Goal: Task Accomplishment & Management: Complete application form

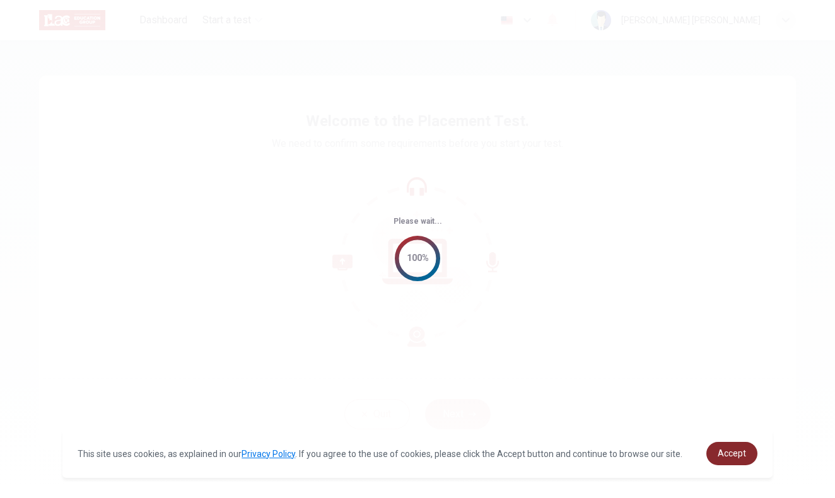
click at [727, 445] on link "Accept" at bounding box center [731, 453] width 51 height 23
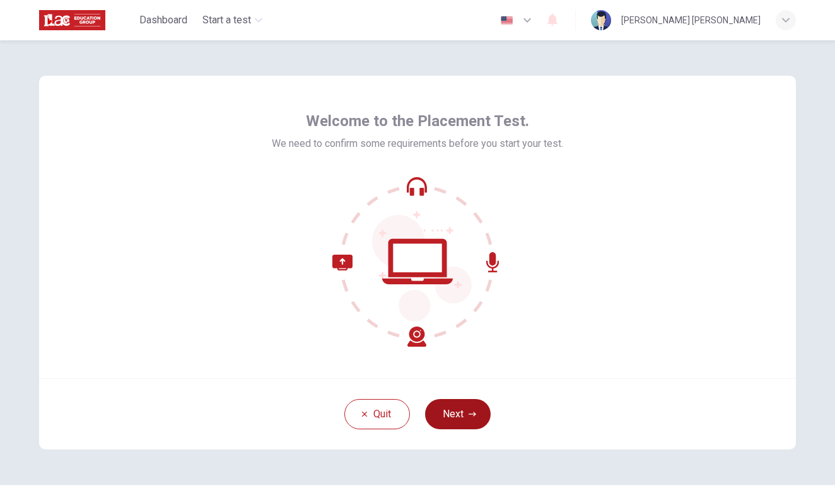
click at [474, 404] on button "Next" at bounding box center [458, 414] width 66 height 30
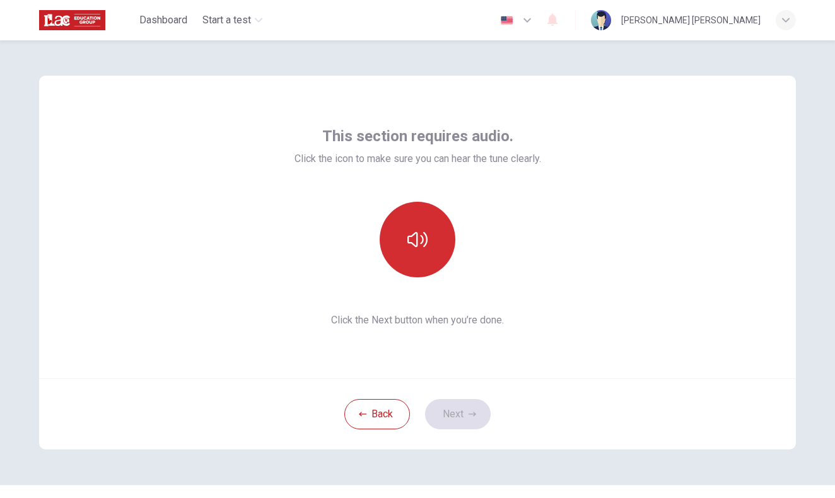
click at [415, 215] on button "button" at bounding box center [418, 240] width 76 height 76
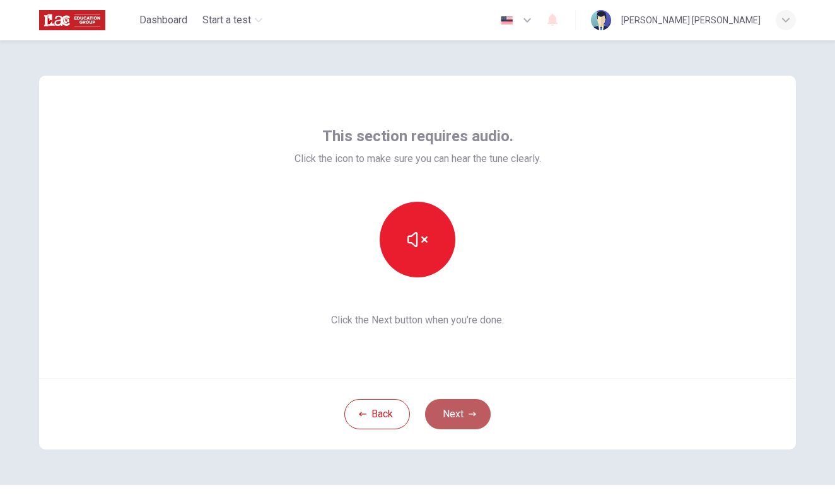
click at [462, 405] on button "Next" at bounding box center [458, 414] width 66 height 30
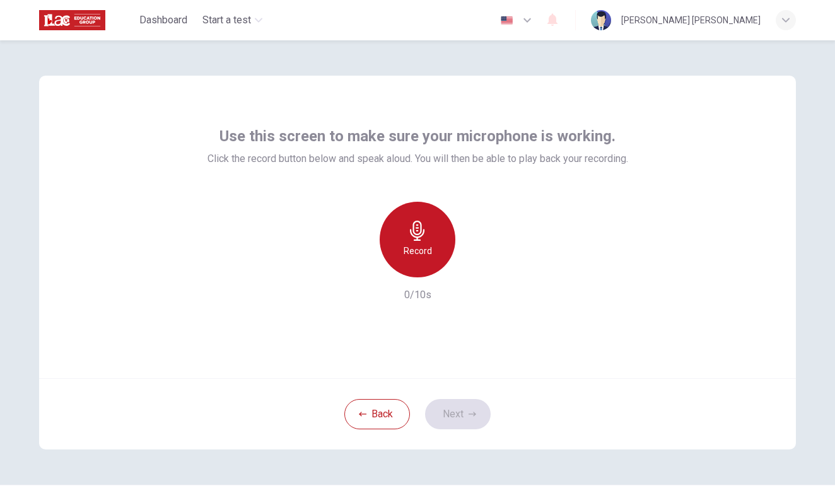
click at [411, 237] on icon "button" at bounding box center [417, 231] width 20 height 20
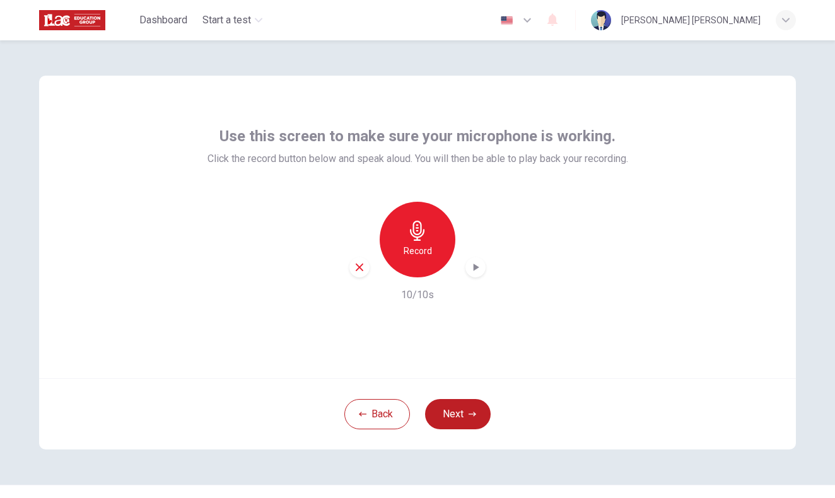
click at [480, 270] on icon "button" at bounding box center [475, 267] width 13 height 13
click at [461, 410] on button "Next" at bounding box center [458, 414] width 66 height 30
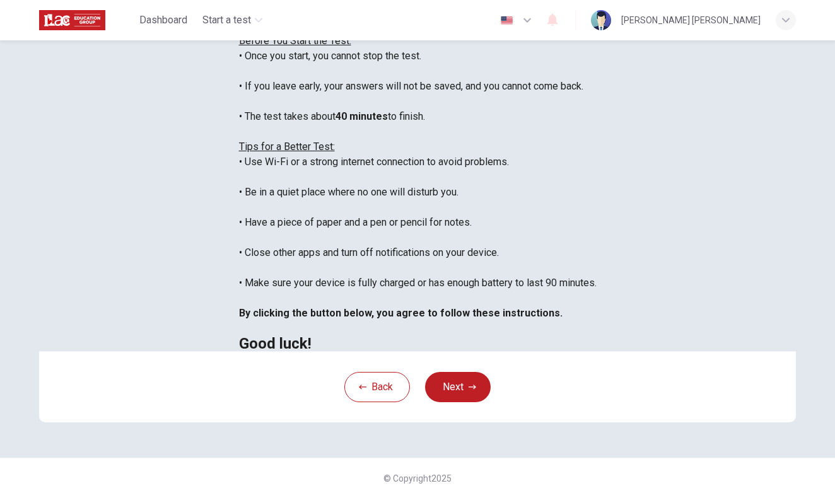
scroll to position [177, 0]
click at [474, 389] on icon "button" at bounding box center [473, 387] width 8 height 4
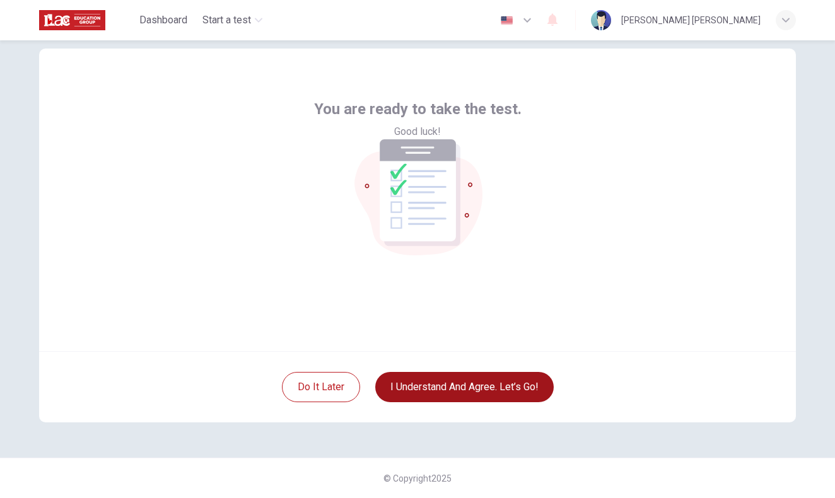
scroll to position [27, 0]
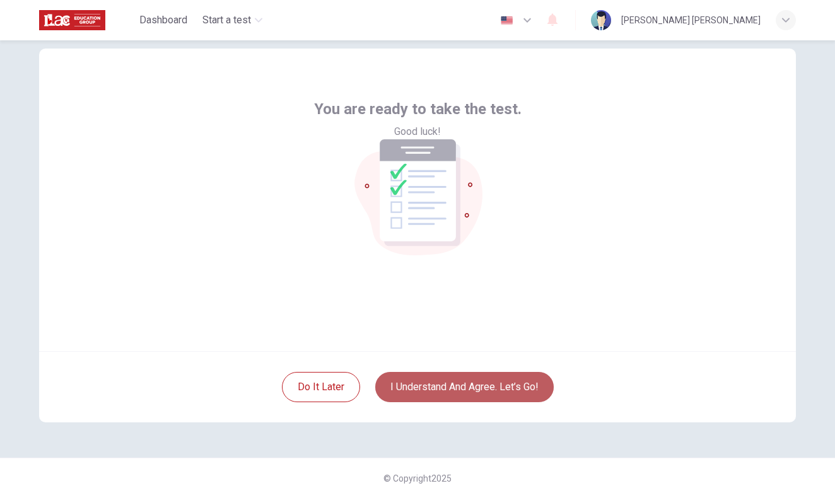
click at [482, 391] on button "I understand and agree. Let’s go!" at bounding box center [464, 387] width 178 height 30
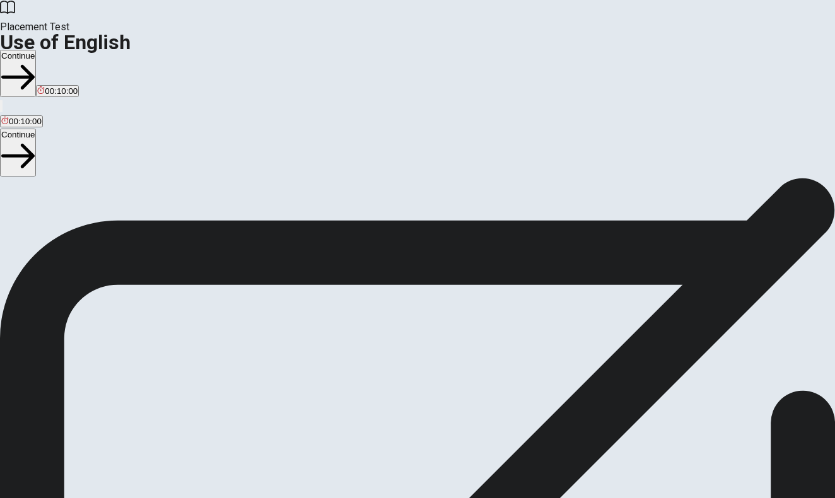
click at [36, 50] on button "Continue" at bounding box center [18, 73] width 36 height 47
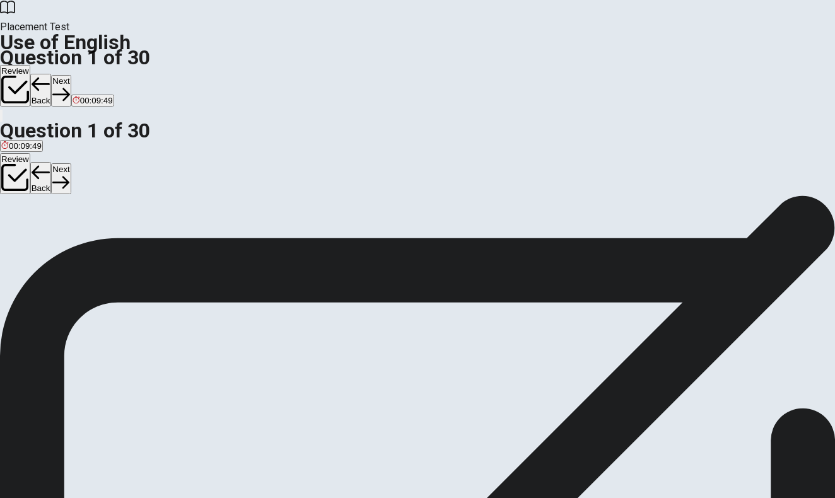
click at [122, 246] on span "are going" at bounding box center [103, 241] width 35 height 9
click at [71, 75] on button "Next" at bounding box center [61, 90] width 20 height 31
click at [74, 244] on span "went" at bounding box center [66, 239] width 18 height 9
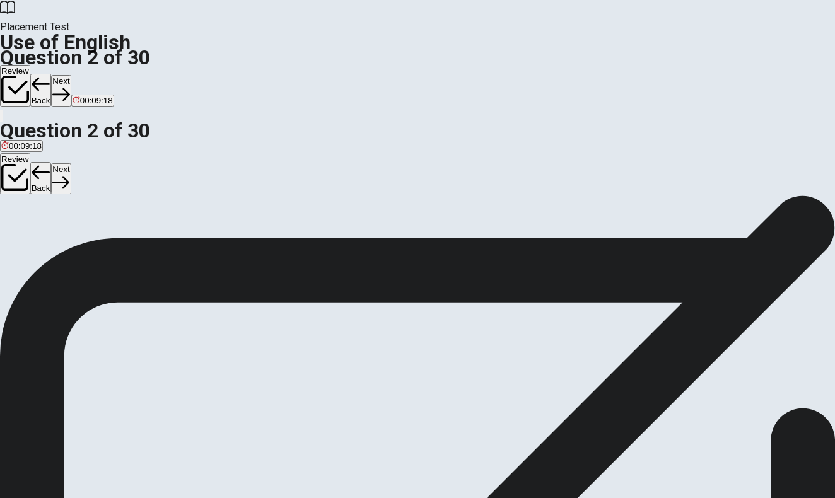
click at [54, 244] on span "goes" at bounding box center [45, 239] width 18 height 9
click at [71, 75] on button "Next" at bounding box center [61, 90] width 20 height 31
click at [63, 244] on span "have" at bounding box center [54, 239] width 18 height 9
click at [71, 75] on button "Next" at bounding box center [61, 90] width 20 height 31
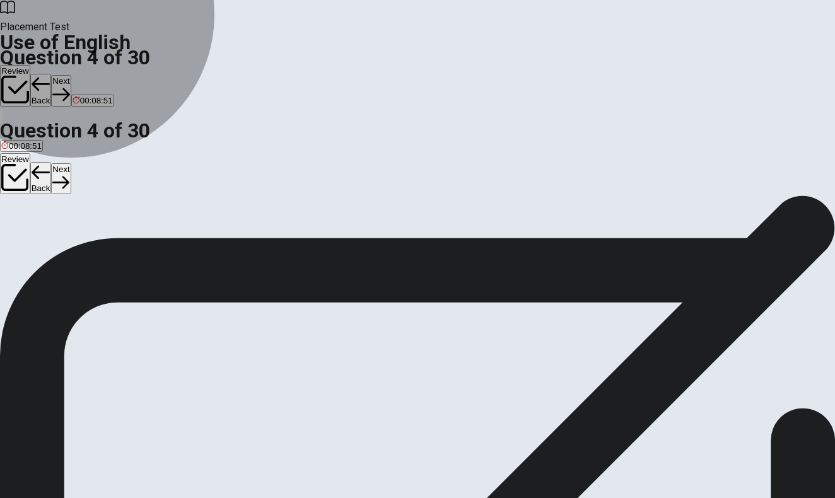
click at [90, 243] on span "had starting" at bounding box center [68, 239] width 44 height 9
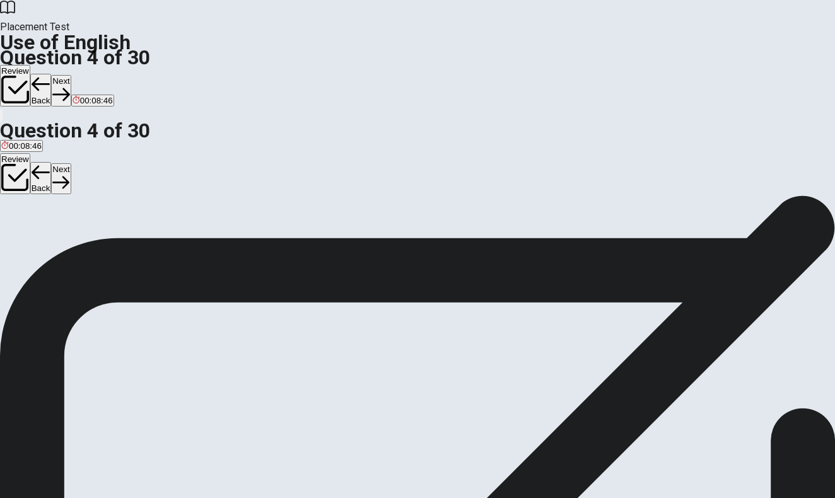
click at [71, 75] on button "Next" at bounding box center [61, 90] width 20 height 31
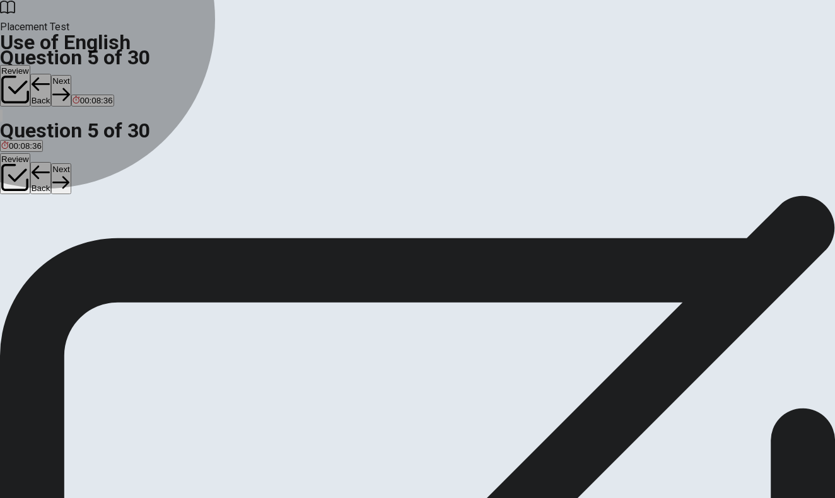
click at [51, 244] on span "prepare" at bounding box center [36, 239] width 29 height 9
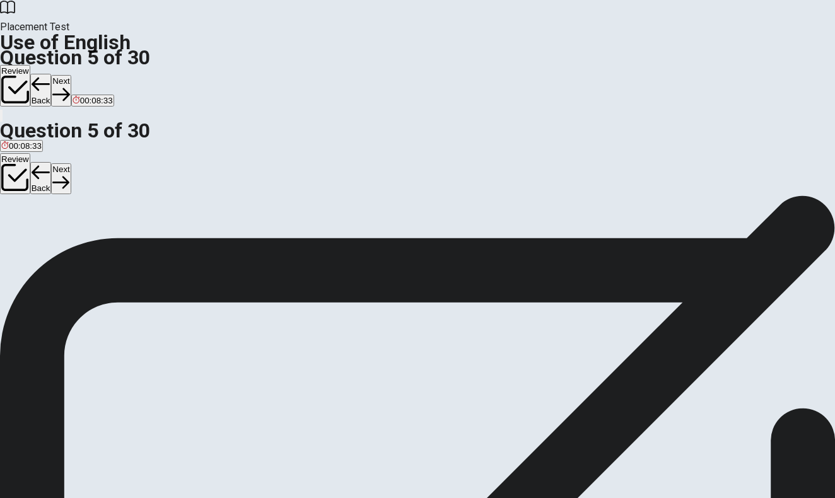
click at [71, 75] on button "Next" at bounding box center [61, 90] width 20 height 31
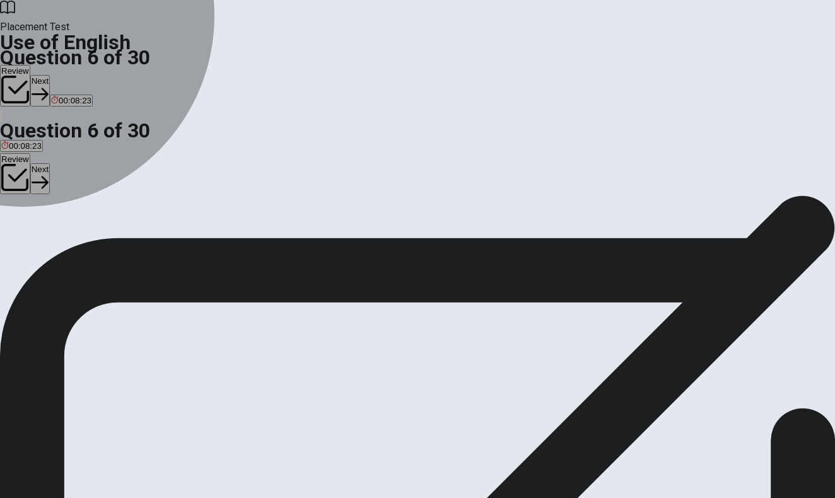
click at [51, 237] on div "C" at bounding box center [44, 231] width 14 height 9
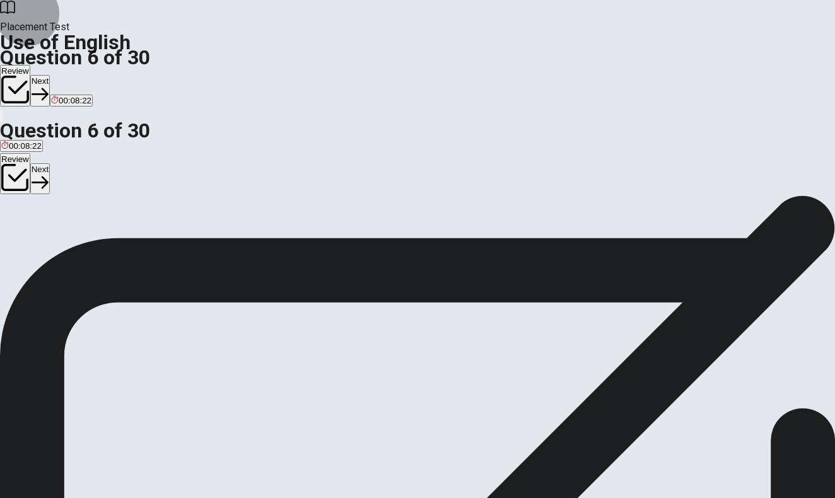
click at [50, 75] on button "Next" at bounding box center [40, 90] width 20 height 31
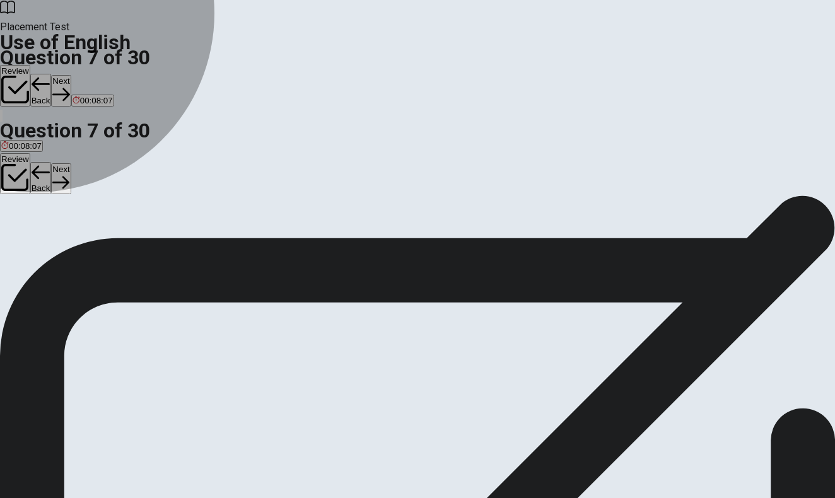
click at [73, 246] on span "ring" at bounding box center [66, 241] width 14 height 9
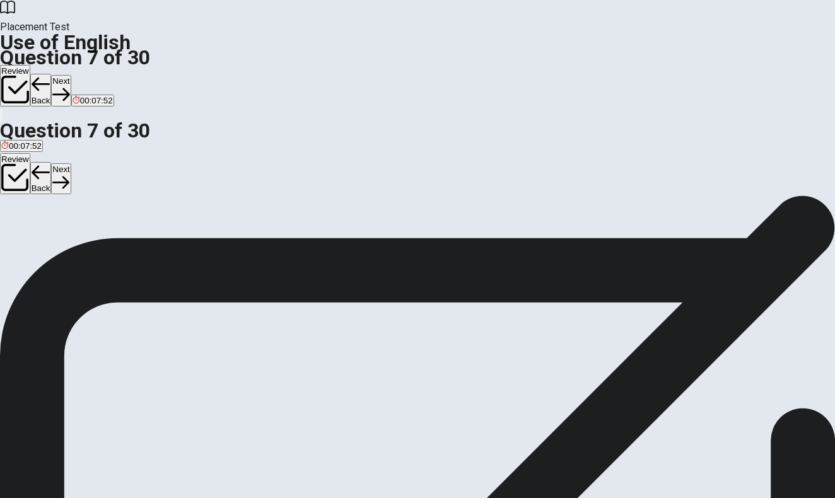
click at [71, 75] on button "Next" at bounding box center [61, 90] width 20 height 31
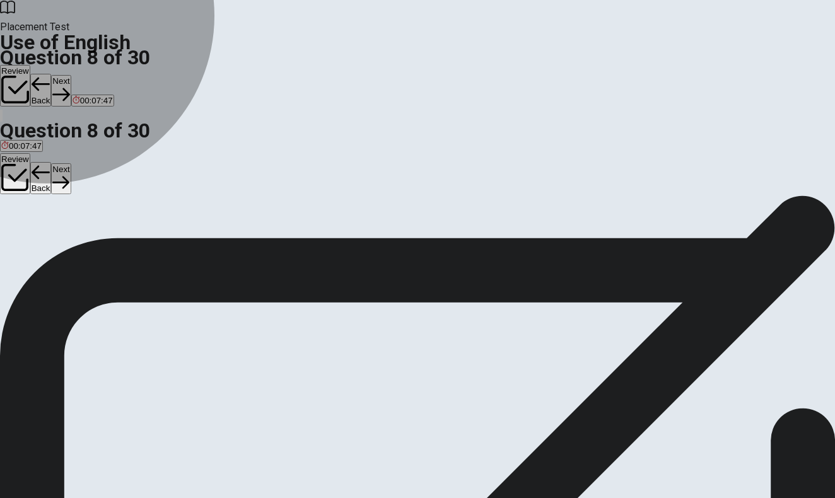
click at [67, 246] on span "eats" at bounding box center [60, 241] width 16 height 9
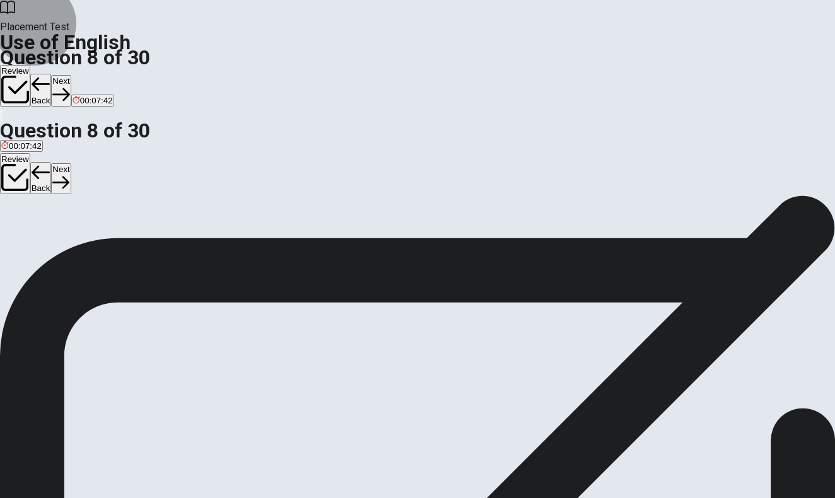
click at [71, 75] on button "Next" at bounding box center [61, 90] width 20 height 31
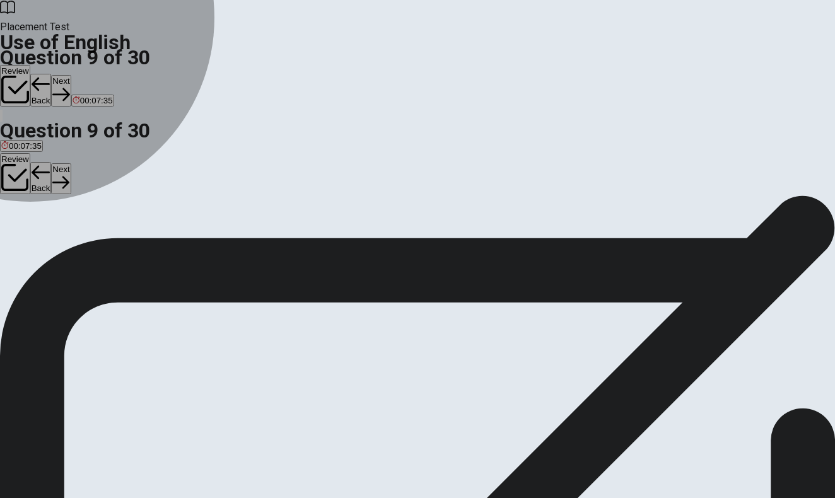
click at [69, 246] on span "loud" at bounding box center [62, 241] width 16 height 9
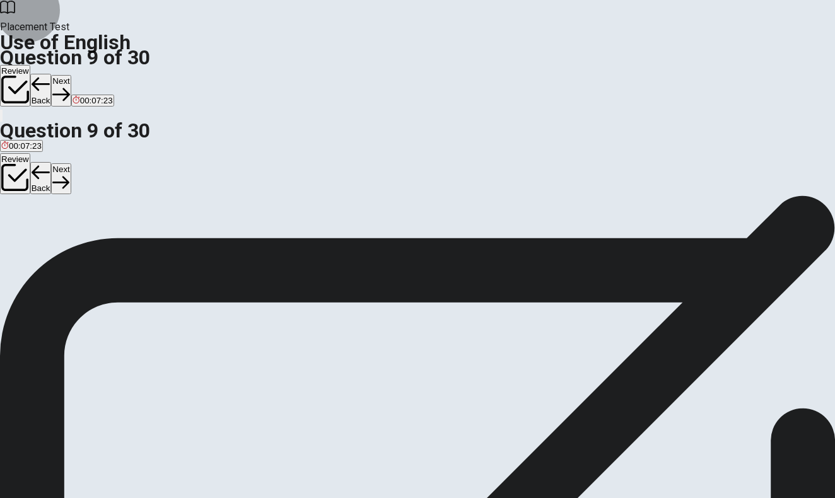
click at [71, 75] on button "Next" at bounding box center [61, 90] width 20 height 31
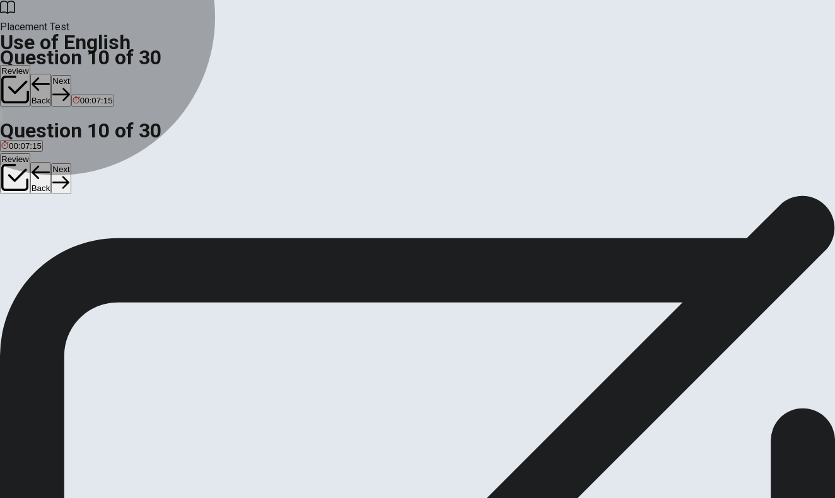
click at [81, 246] on span "places" at bounding box center [68, 241] width 25 height 9
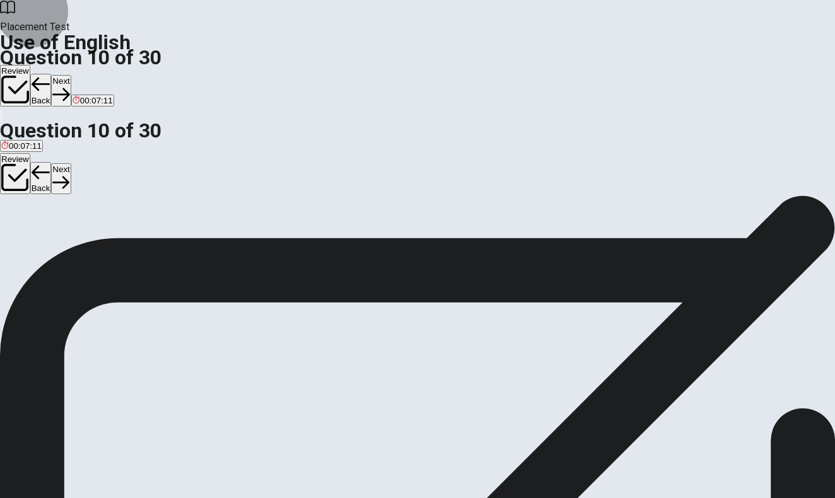
click at [71, 75] on button "Next" at bounding box center [61, 90] width 20 height 31
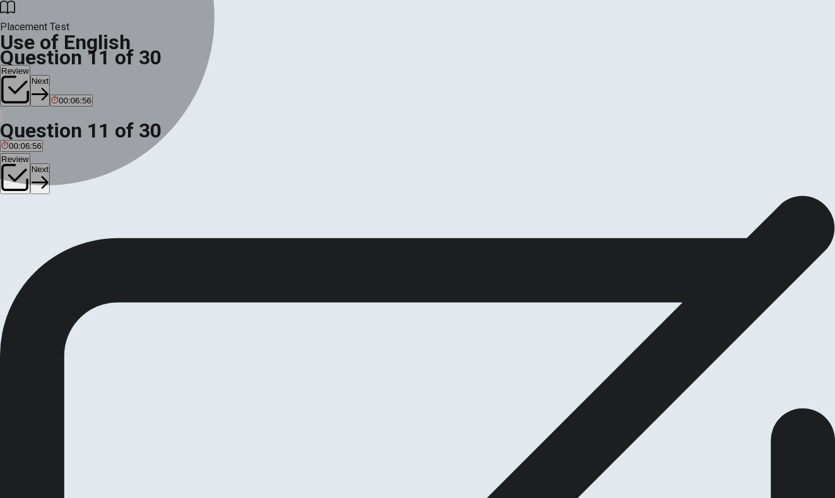
click at [20, 237] on span "goes" at bounding box center [10, 241] width 18 height 9
click at [53, 246] on span "go" at bounding box center [48, 241] width 9 height 9
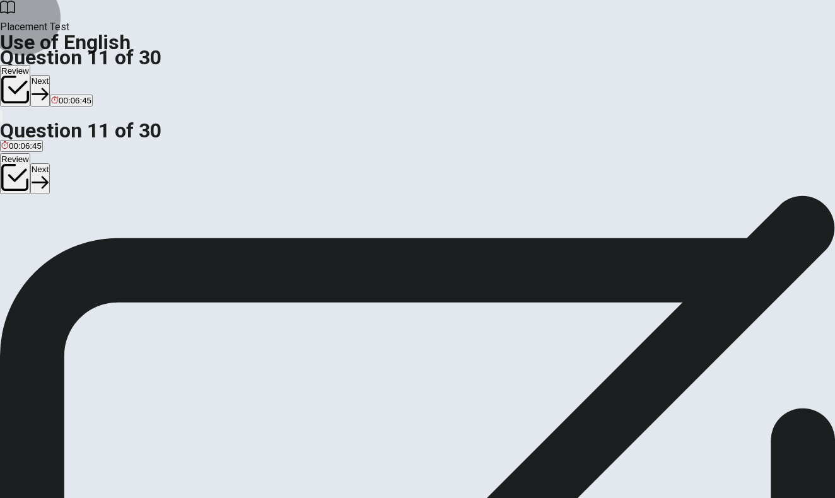
click at [50, 75] on button "Next" at bounding box center [40, 90] width 20 height 31
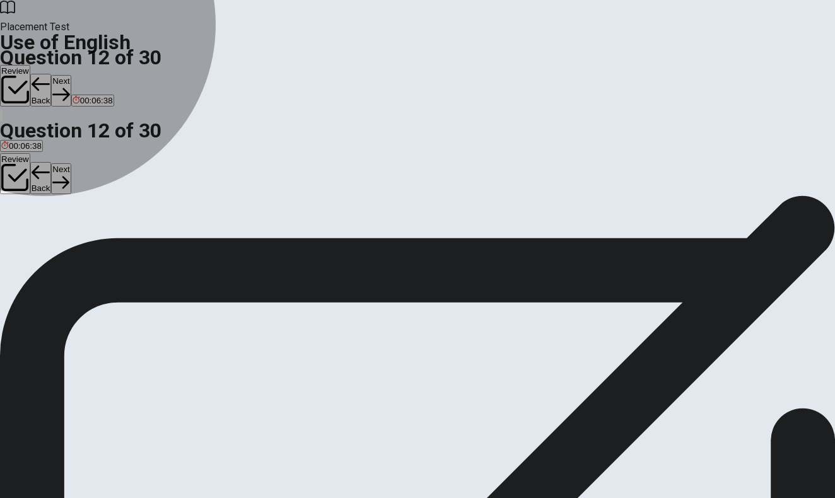
click at [53, 247] on button "B read" at bounding box center [43, 236] width 20 height 21
click at [105, 246] on span "reads" at bounding box center [95, 241] width 21 height 9
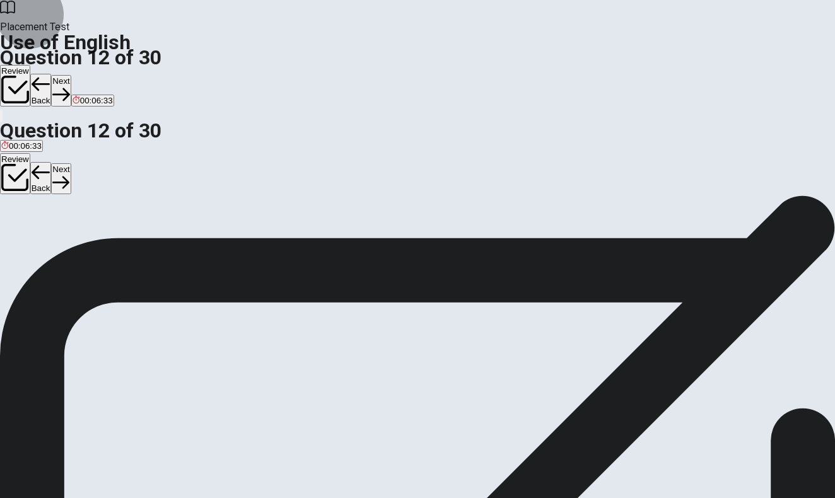
click at [71, 75] on button "Next" at bounding box center [61, 90] width 20 height 31
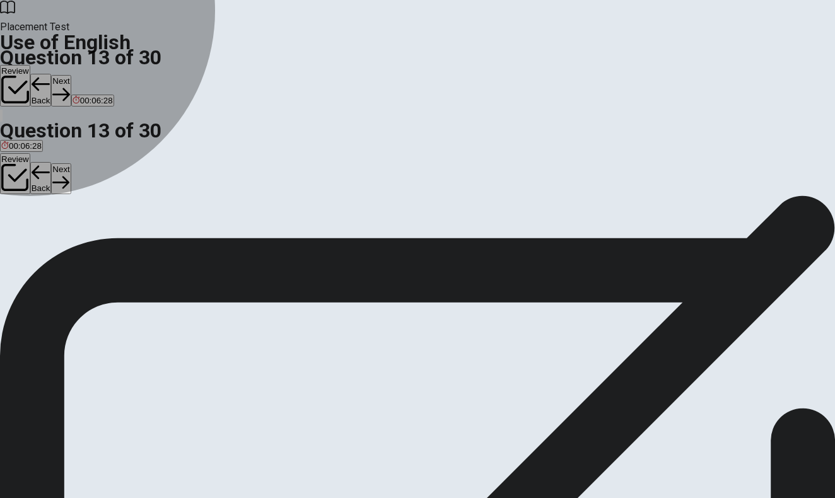
click at [49, 247] on button "C are" at bounding box center [42, 236] width 15 height 21
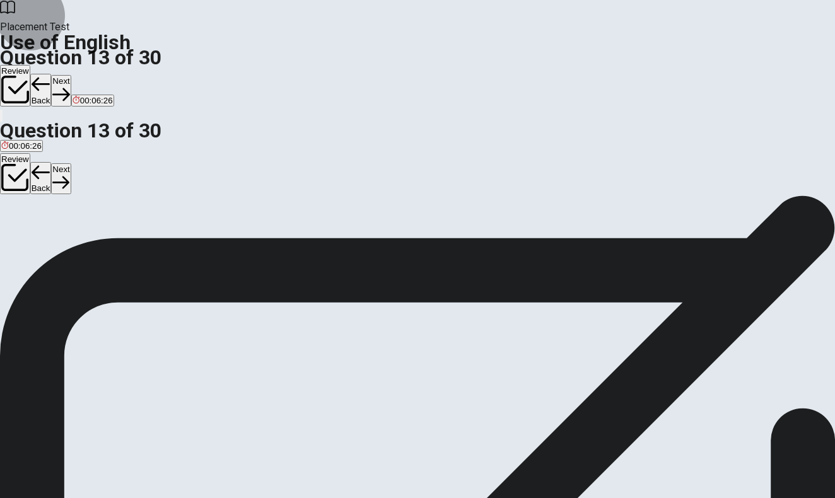
click at [71, 75] on button "Next" at bounding box center [61, 90] width 20 height 31
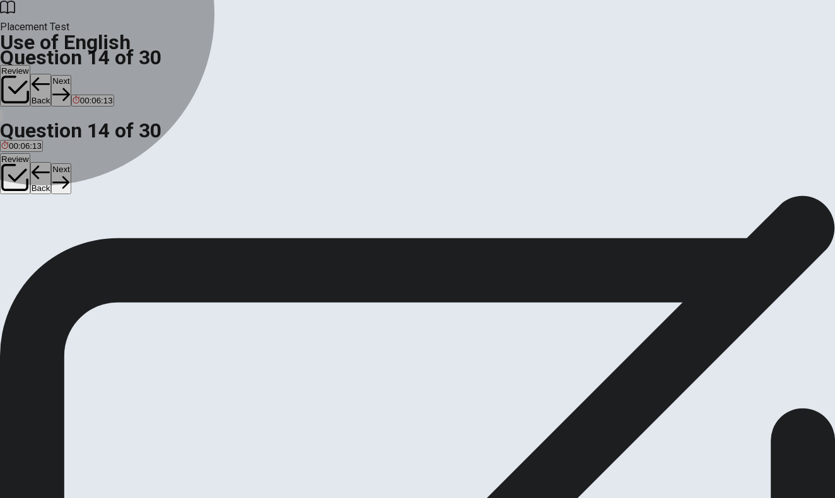
click at [34, 244] on span "Does" at bounding box center [25, 241] width 20 height 9
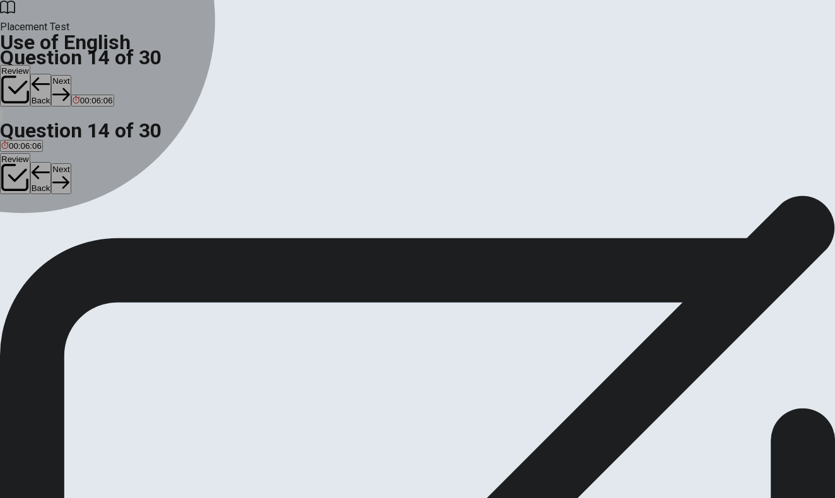
click at [12, 227] on div "A" at bounding box center [6, 231] width 11 height 9
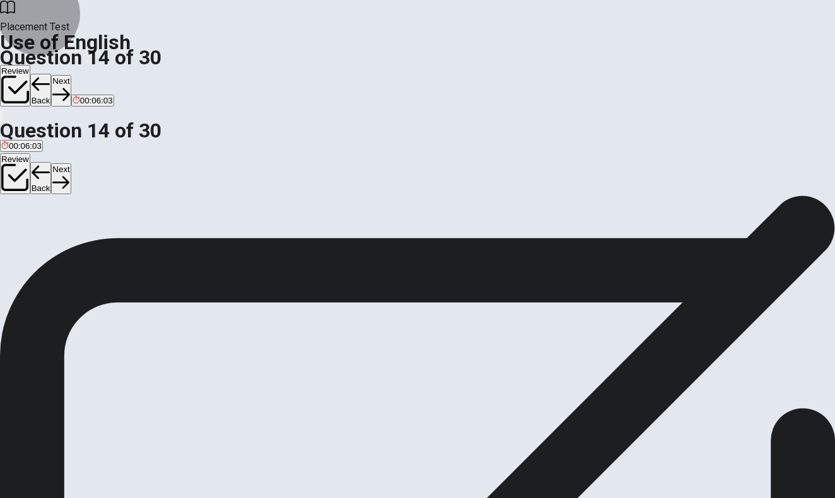
click at [69, 86] on icon "button" at bounding box center [60, 94] width 17 height 17
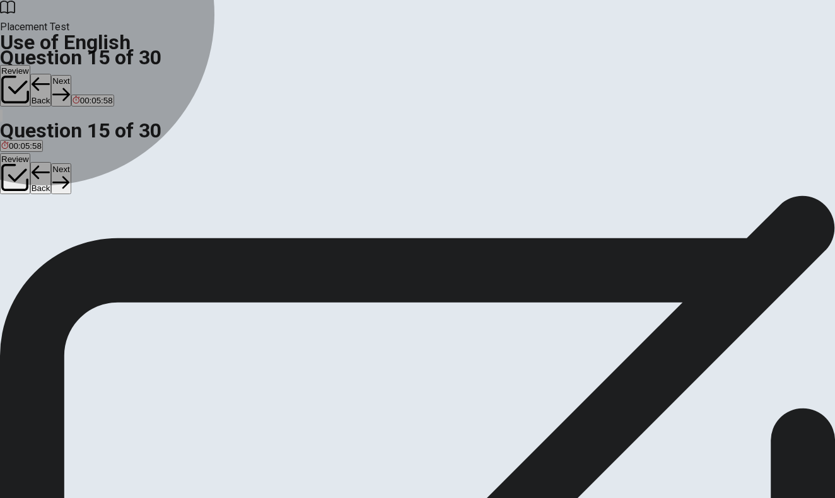
click at [84, 246] on span "Chair" at bounding box center [74, 241] width 20 height 9
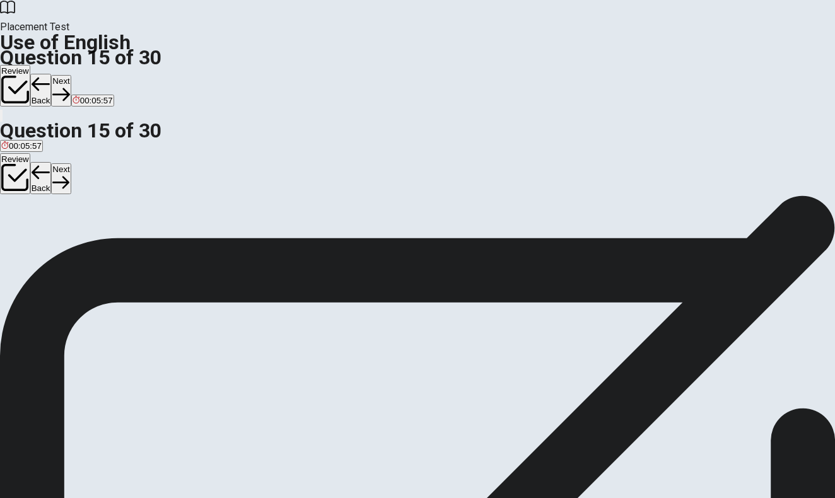
click at [71, 75] on button "Next" at bounding box center [61, 90] width 20 height 31
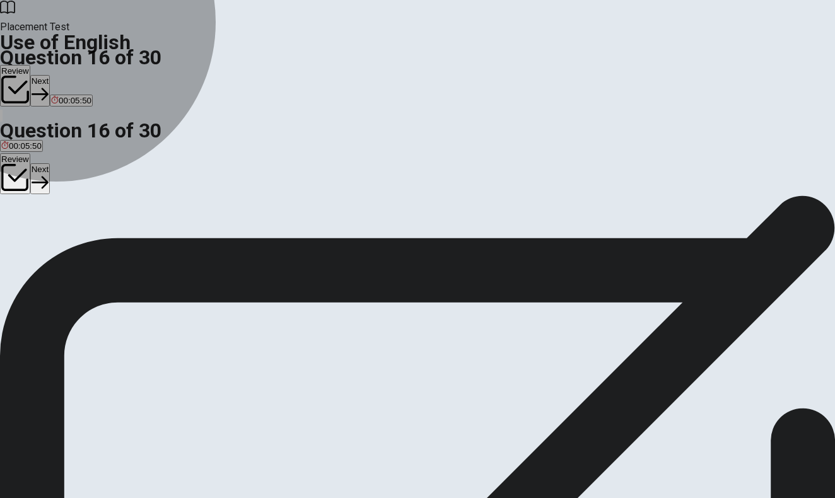
click at [27, 237] on span "difficult" at bounding box center [14, 241] width 26 height 9
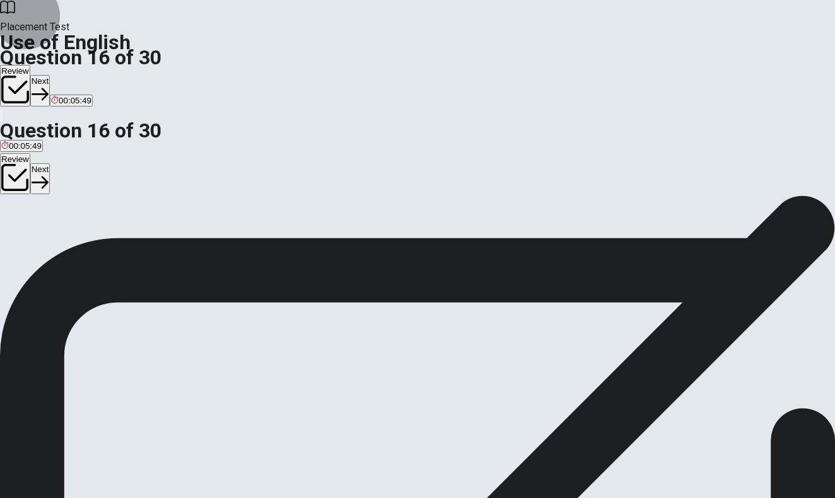
click at [50, 75] on button "Next" at bounding box center [40, 90] width 20 height 31
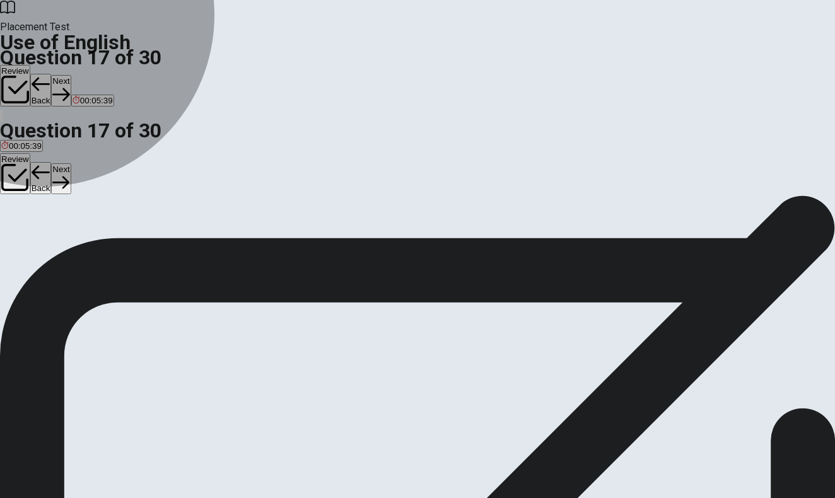
click at [19, 237] on span "calm" at bounding box center [10, 241] width 18 height 9
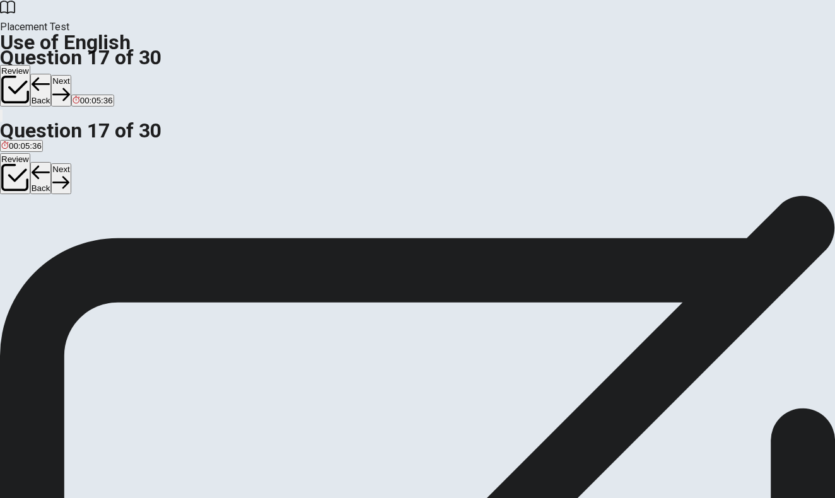
click at [71, 75] on button "Next" at bounding box center [61, 90] width 20 height 31
click at [20, 237] on span "often" at bounding box center [10, 241] width 19 height 9
click at [71, 75] on button "Next" at bounding box center [61, 90] width 20 height 31
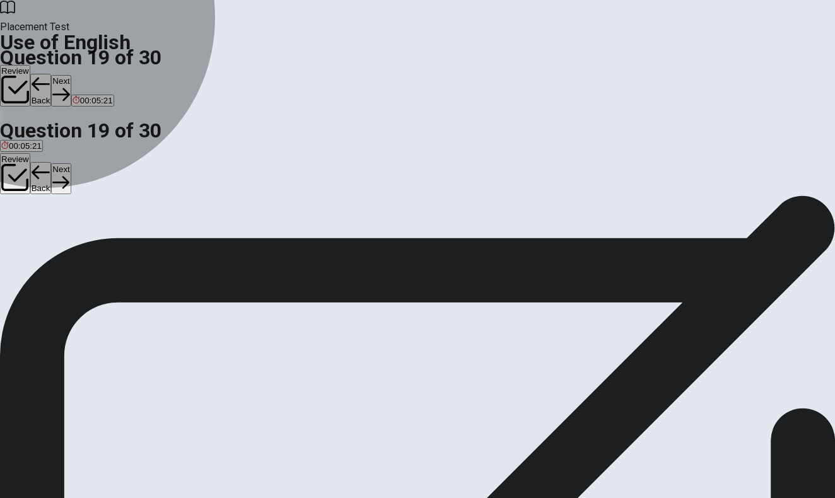
click at [121, 246] on span "brush" at bounding box center [110, 241] width 21 height 9
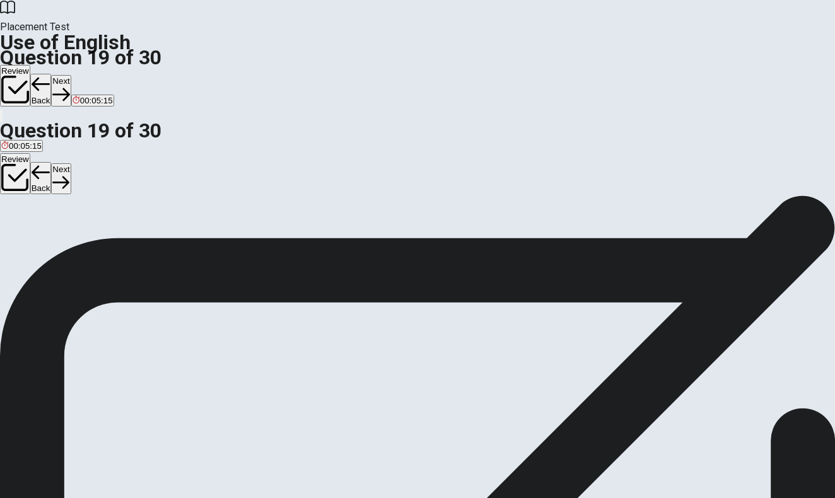
click at [71, 75] on button "Next" at bounding box center [61, 90] width 20 height 31
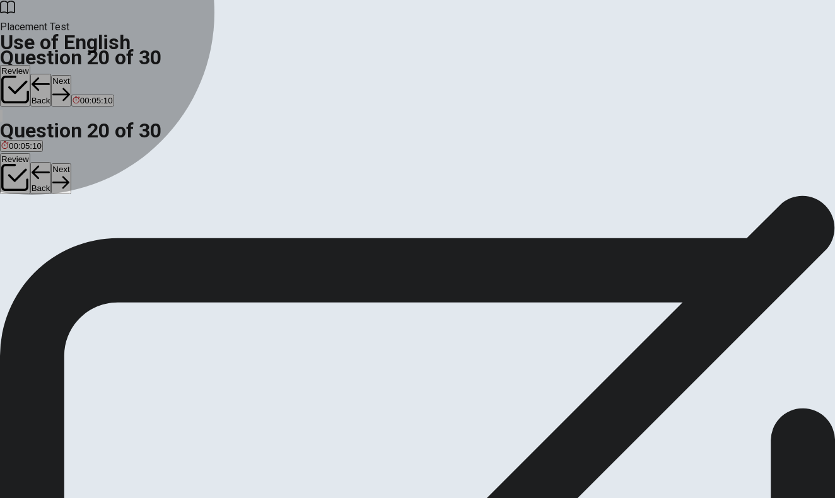
click at [55, 246] on span "an" at bounding box center [50, 241] width 9 height 9
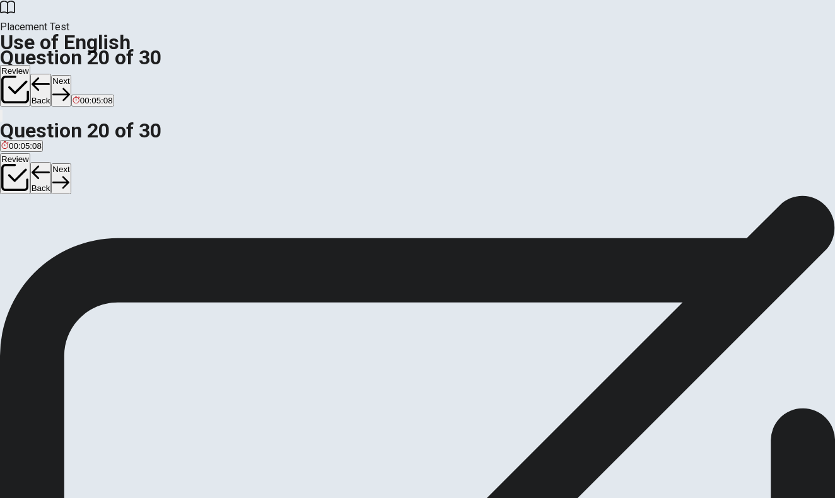
click at [71, 75] on button "Next" at bounding box center [61, 90] width 20 height 31
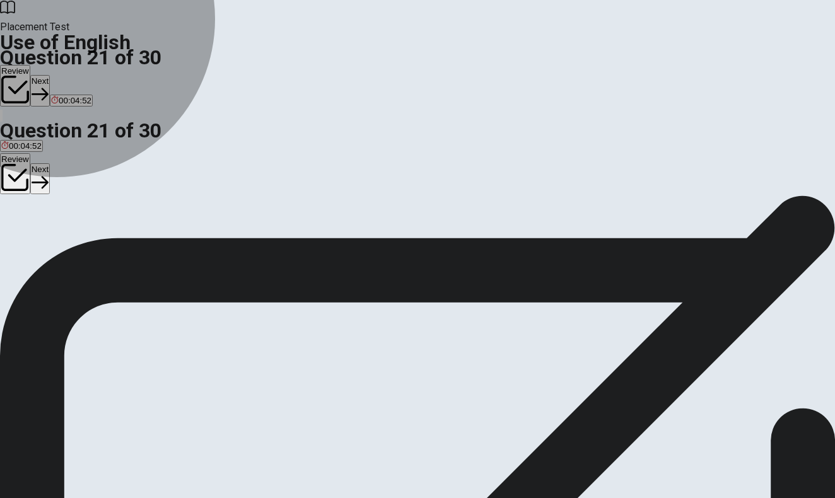
click at [104, 246] on span "will be" at bounding box center [92, 241] width 23 height 9
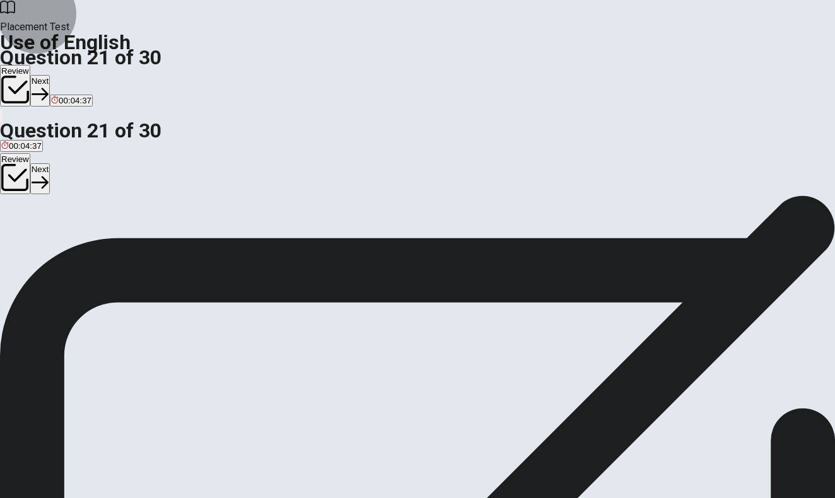
click at [49, 86] on icon "button" at bounding box center [40, 94] width 17 height 17
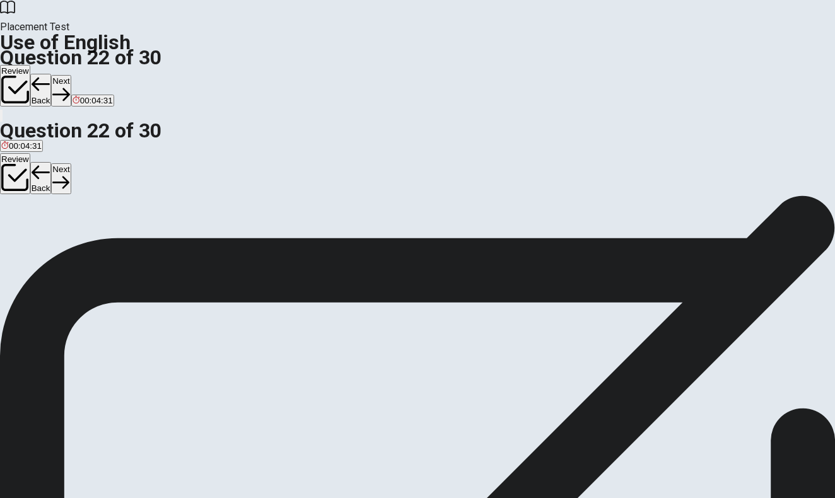
click at [45, 246] on span "has" at bounding box center [38, 241] width 14 height 9
click at [71, 75] on button "Next" at bounding box center [61, 90] width 20 height 31
click at [32, 246] on span "go" at bounding box center [26, 241] width 9 height 9
click at [71, 75] on button "Next" at bounding box center [61, 90] width 20 height 31
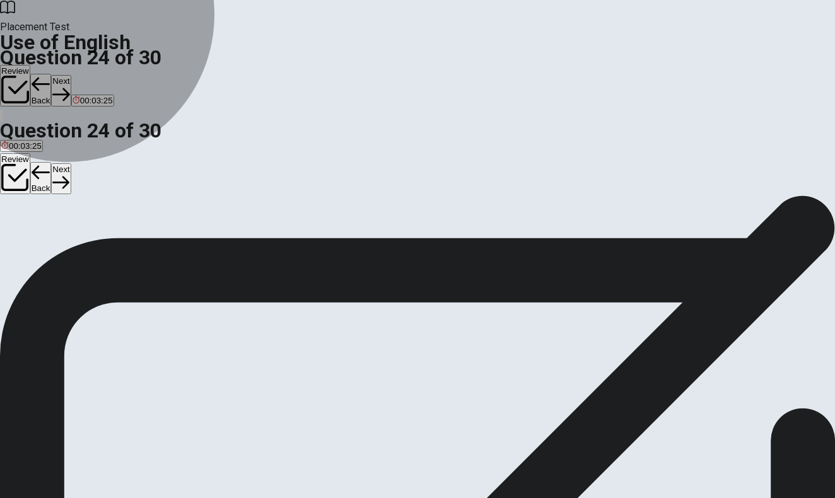
click at [49, 246] on span "did seen" at bounding box center [34, 241] width 32 height 9
click at [86, 246] on span "had seen" at bounding box center [69, 241] width 35 height 9
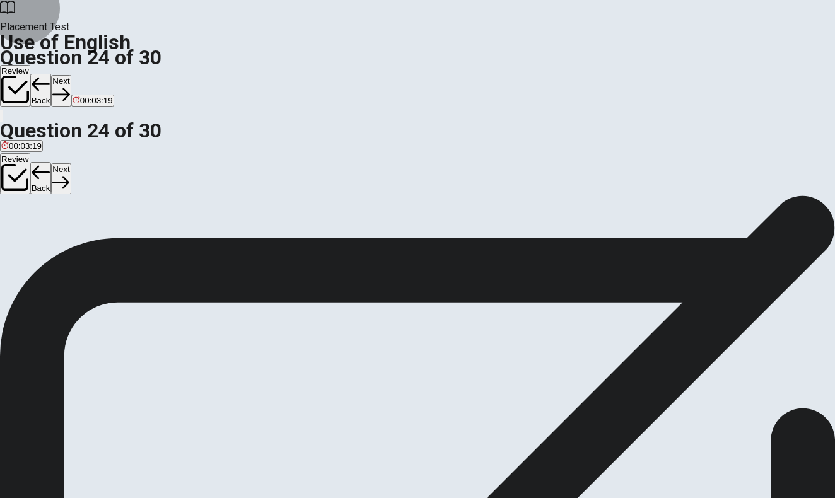
click at [71, 75] on button "Next" at bounding box center [61, 90] width 20 height 31
click at [62, 246] on span "found" at bounding box center [51, 241] width 21 height 9
click at [71, 75] on button "Next" at bounding box center [61, 90] width 20 height 31
click at [20, 237] on span "need" at bounding box center [10, 241] width 19 height 9
click at [50, 75] on button "Next" at bounding box center [40, 90] width 20 height 31
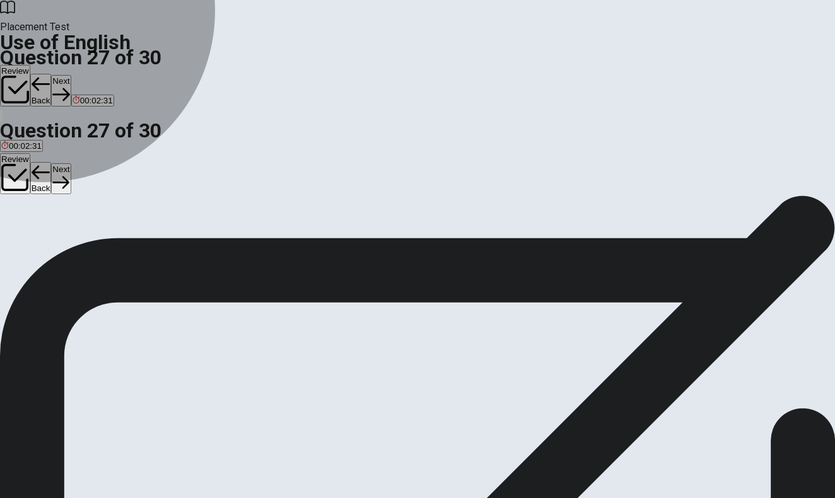
click at [47, 241] on span "avoid" at bounding box center [37, 241] width 20 height 9
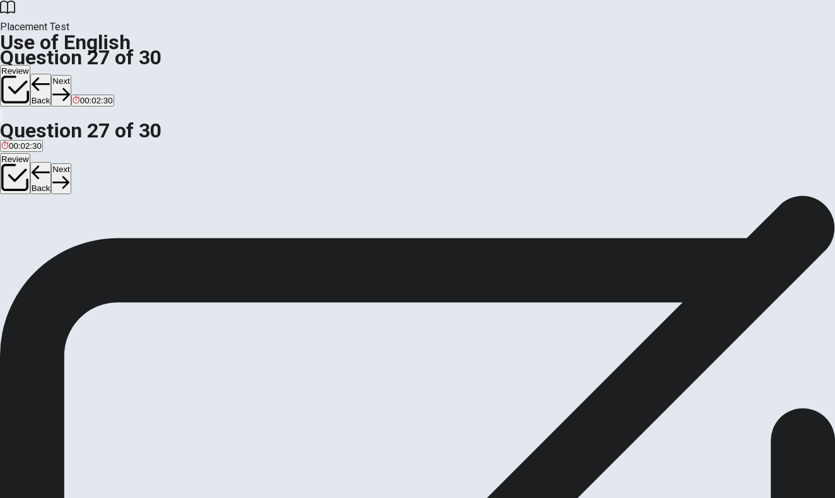
click at [25, 237] on span "ignore" at bounding box center [12, 241] width 23 height 9
click at [71, 75] on button "Next" at bounding box center [61, 90] width 20 height 31
click at [42, 246] on span "safe" at bounding box center [34, 241] width 16 height 9
click at [69, 86] on icon "button" at bounding box center [60, 94] width 17 height 17
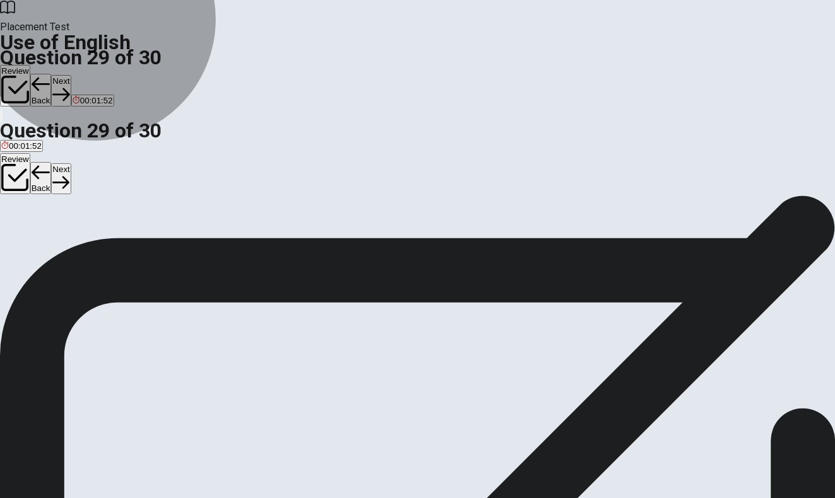
click at [196, 246] on span "collect information" at bounding box center [161, 241] width 67 height 9
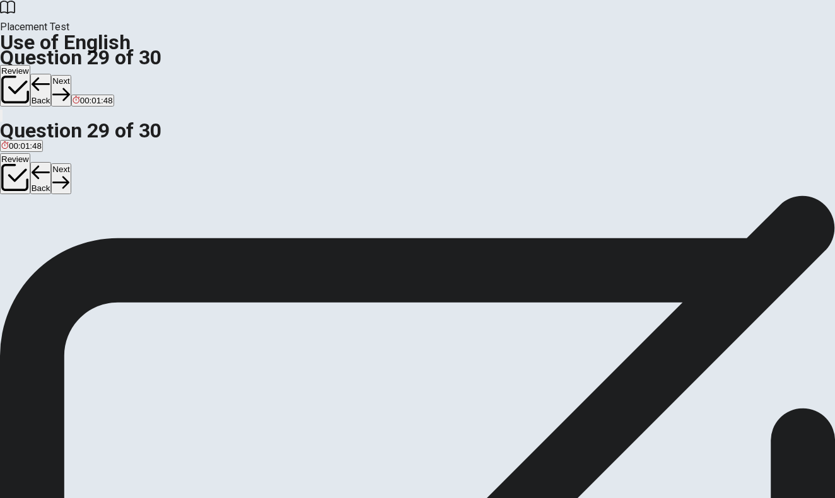
drag, startPoint x: 614, startPoint y: 39, endPoint x: 620, endPoint y: 27, distance: 13.3
click at [615, 37] on div "Placement Test Use of English Question 29 of 30 Review Back Next 00:01:48" at bounding box center [417, 61] width 835 height 123
click at [71, 75] on button "Next" at bounding box center [61, 90] width 20 height 31
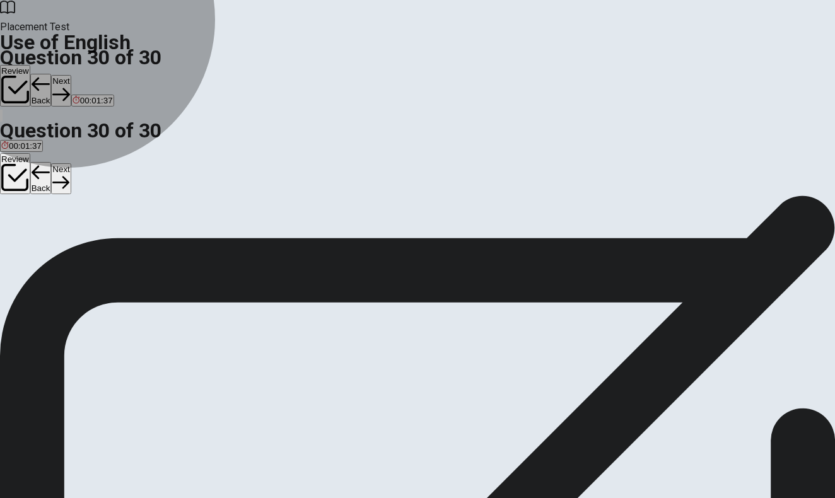
click at [67, 246] on span "because" at bounding box center [52, 241] width 32 height 9
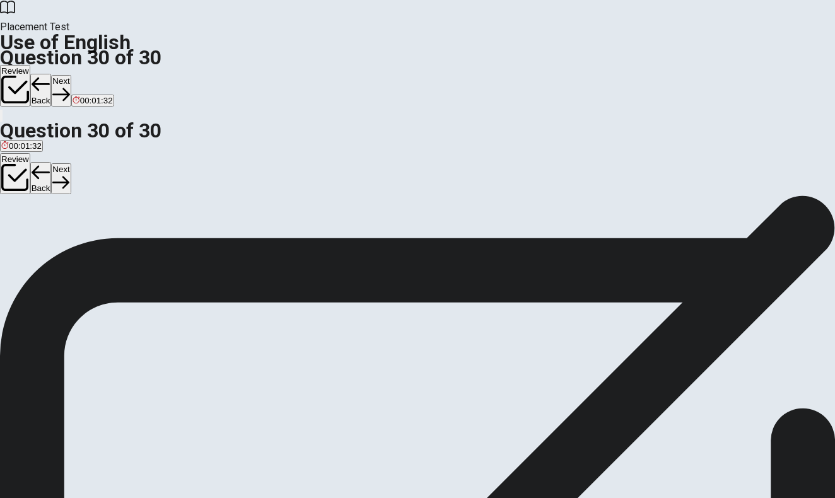
click at [71, 75] on button "Next" at bounding box center [61, 90] width 20 height 31
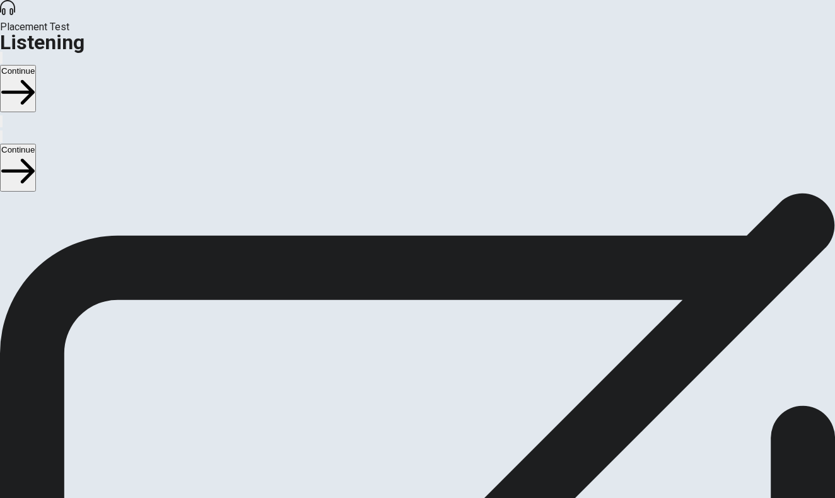
click at [36, 65] on button "Continue" at bounding box center [18, 88] width 36 height 47
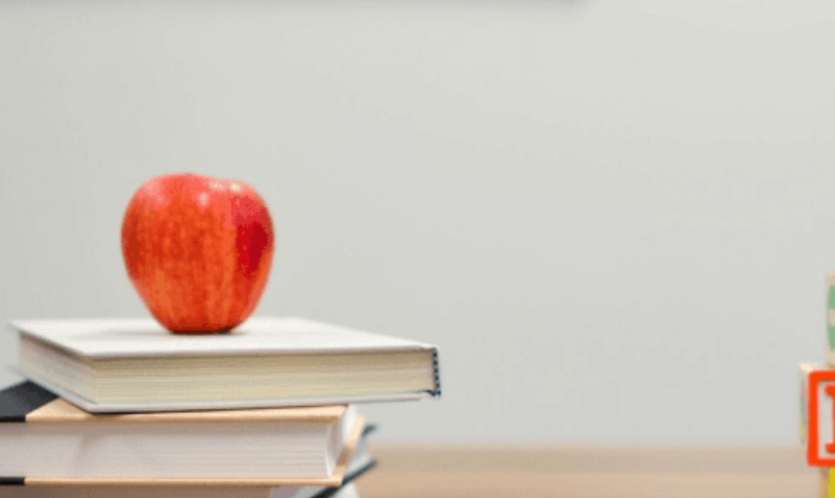
click at [157, 474] on span "Discussing a New Project Proposal" at bounding box center [78, 480] width 157 height 12
click at [280, 259] on span "He agrees it’s vague" at bounding box center [242, 253] width 76 height 9
click at [35, 302] on span "The man" at bounding box center [17, 306] width 33 height 9
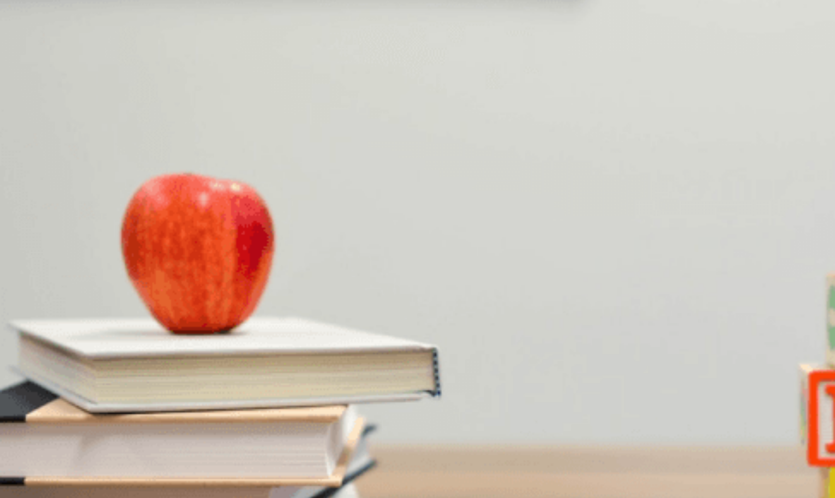
click at [110, 332] on span "Provide feedback for revision" at bounding box center [55, 336] width 108 height 9
click at [86, 385] on span "An executive summary" at bounding box center [43, 389] width 85 height 9
click at [158, 438] on span "A project proposal draft" at bounding box center [114, 442] width 86 height 9
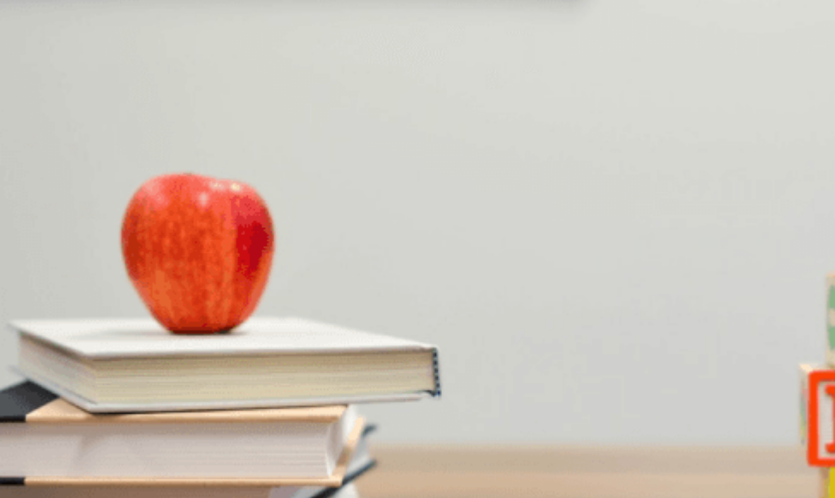
click at [193, 465] on div at bounding box center [417, 465] width 835 height 0
click at [157, 451] on span "Discussing a New Project Proposal" at bounding box center [78, 457] width 157 height 12
click at [81, 279] on span "The woman" at bounding box center [59, 283] width 44 height 9
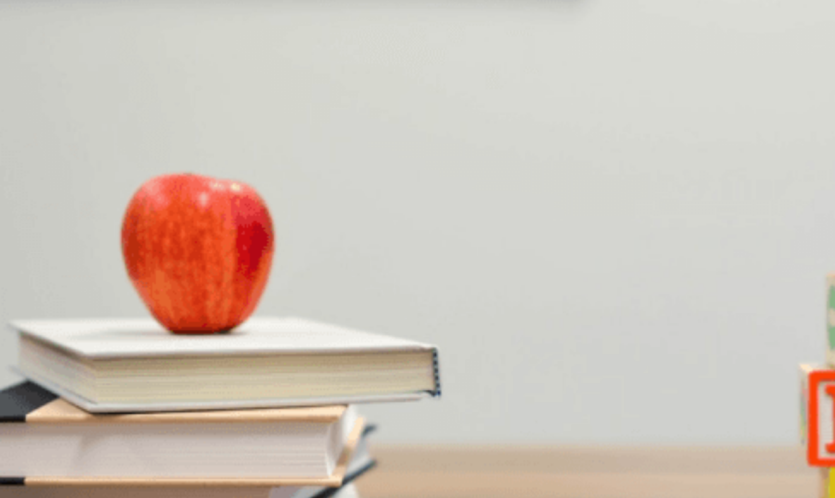
click at [271, 385] on span "Timeline and budget specifics" at bounding box center [215, 389] width 110 height 9
click at [36, 65] on button "Continue" at bounding box center [18, 88] width 36 height 47
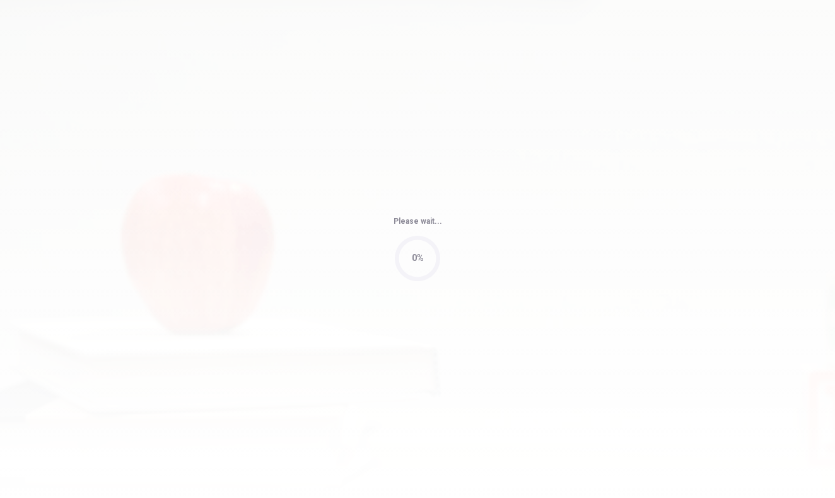
type input "84"
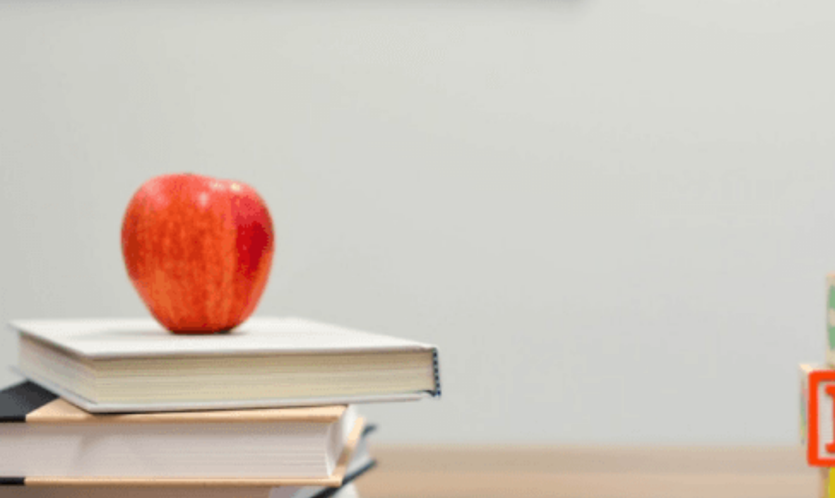
scroll to position [323, 0]
click at [64, 302] on span "The design team" at bounding box center [32, 306] width 62 height 9
click at [84, 355] on span "More time" at bounding box center [65, 359] width 37 height 9
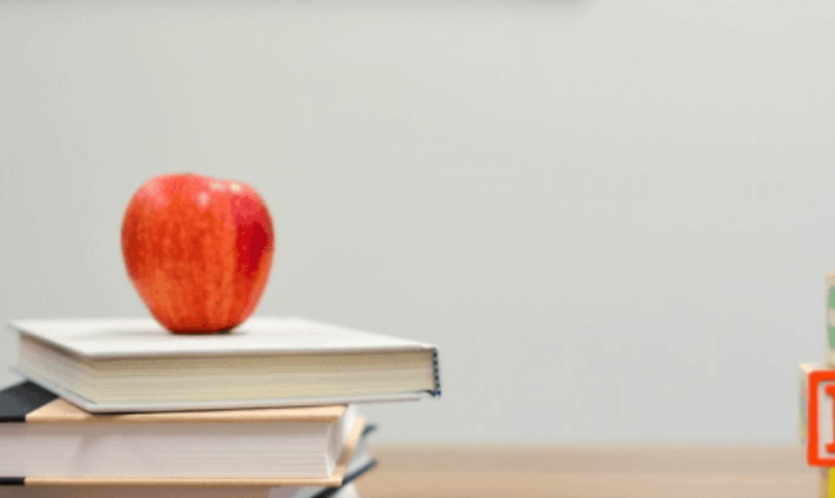
click at [353, 259] on span "Layout changes and a color scheme update" at bounding box center [270, 253] width 163 height 9
click at [231, 355] on span "Additional resources" at bounding box center [193, 359] width 76 height 9
click at [510, 408] on span "Due to the client’s many small requests" at bounding box center [437, 412] width 146 height 9
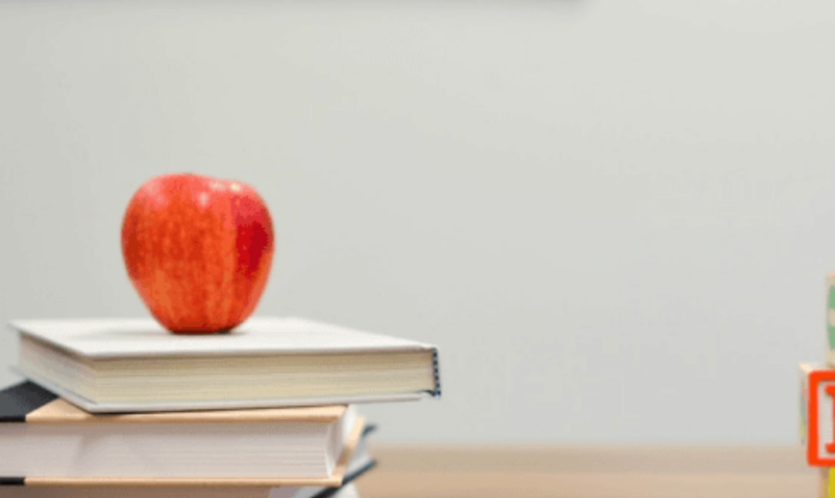
scroll to position [56, 0]
click at [156, 394] on button "C He’s facing challenges" at bounding box center [113, 404] width 86 height 21
click at [36, 65] on button "Continue" at bounding box center [18, 88] width 36 height 47
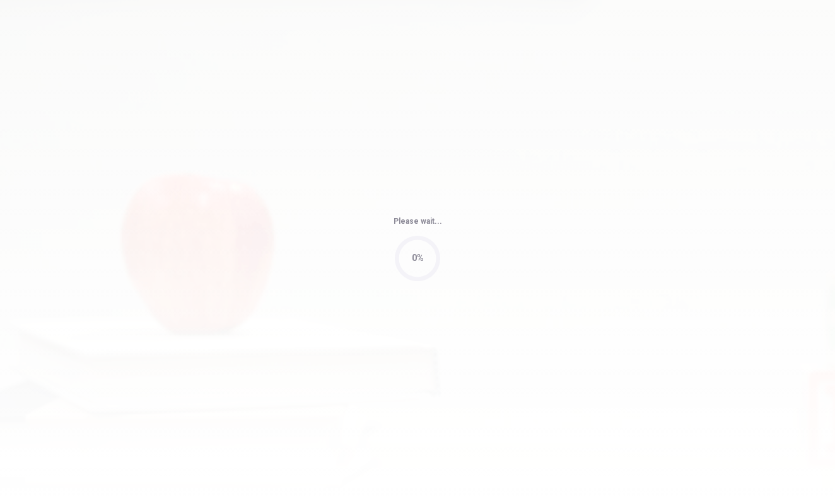
type input "76"
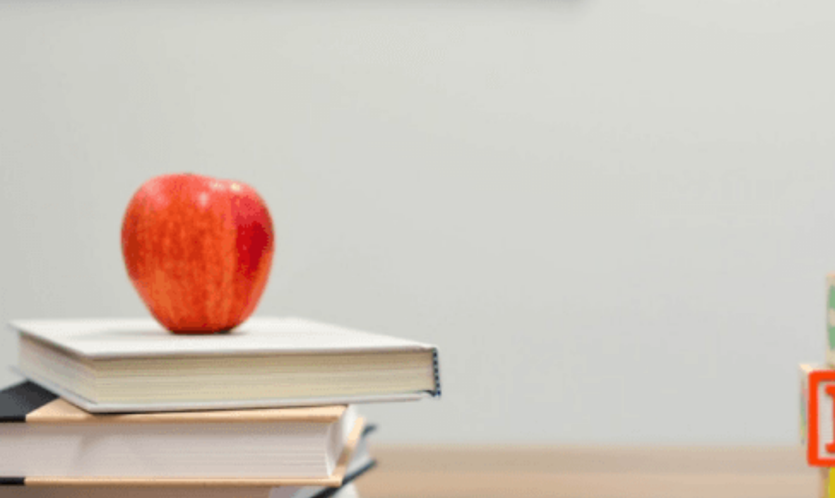
scroll to position [0, 0]
click at [177, 249] on span "Yoga and paddleboarding" at bounding box center [129, 253] width 95 height 9
click at [307, 291] on button "D Book the snorkeling tour" at bounding box center [260, 301] width 93 height 21
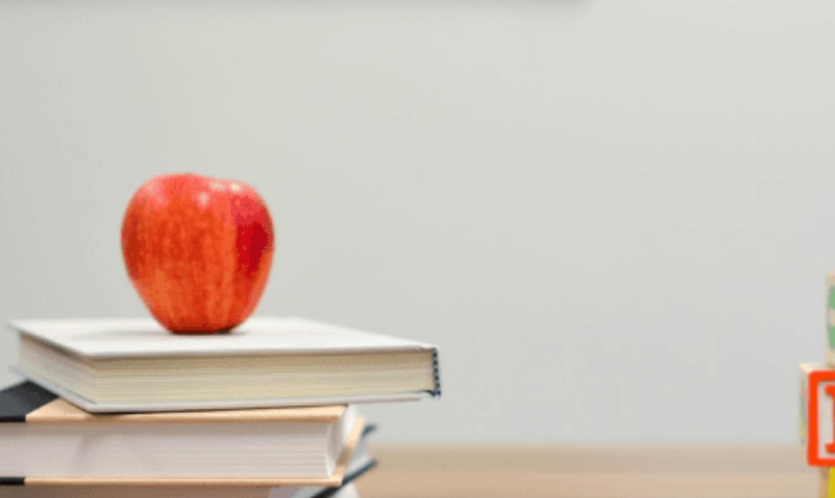
click at [134, 461] on span "He’s waiting for ticket prices to drop" at bounding box center [67, 465] width 132 height 9
click at [237, 397] on button "B The hotel’s transportation options" at bounding box center [173, 407] width 127 height 21
click at [162, 291] on button "B Finalize the itinerary" at bounding box center [124, 301] width 78 height 21
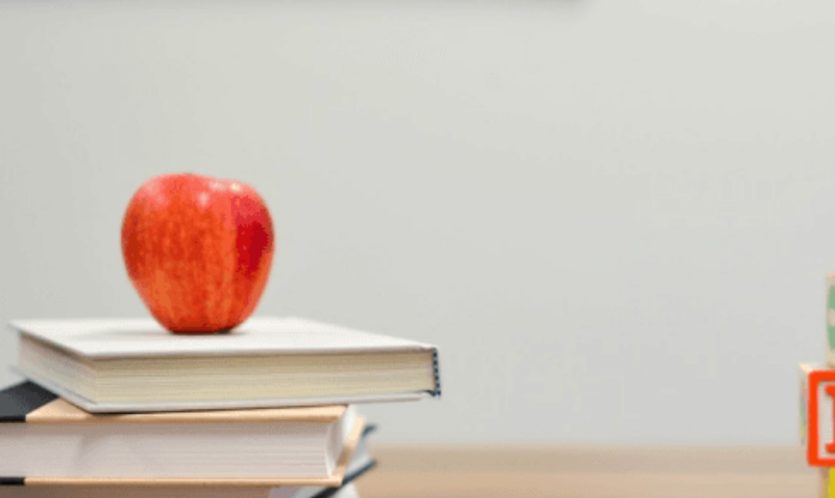
scroll to position [568, 0]
click at [124, 355] on span "Snorkeling at a marine sanctuary" at bounding box center [62, 359] width 123 height 9
click at [36, 65] on button "Continue" at bounding box center [18, 88] width 36 height 47
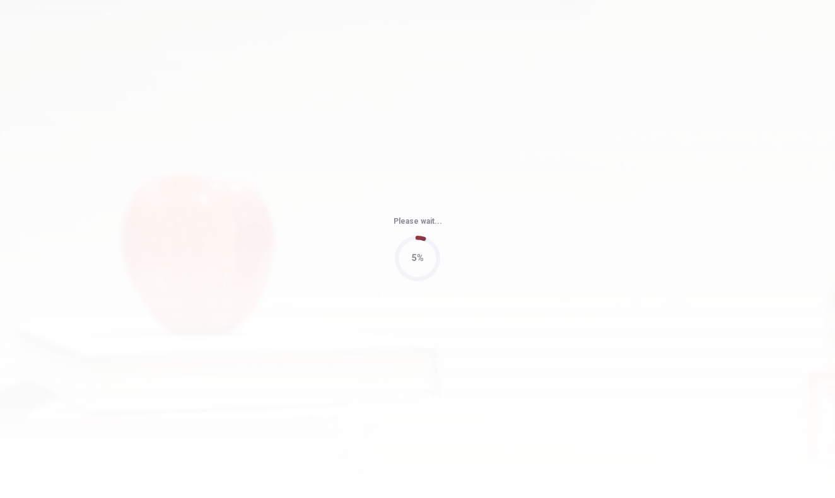
type input "75"
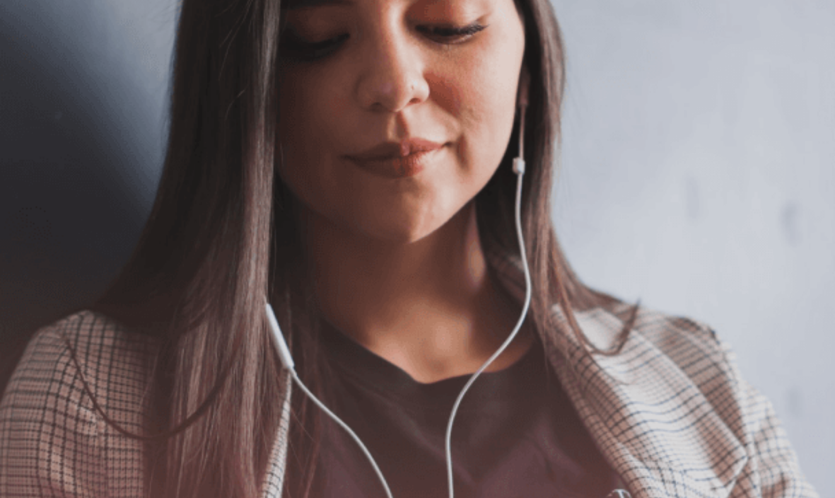
scroll to position [110, 0]
click at [36, 65] on button "Continue" at bounding box center [18, 88] width 36 height 47
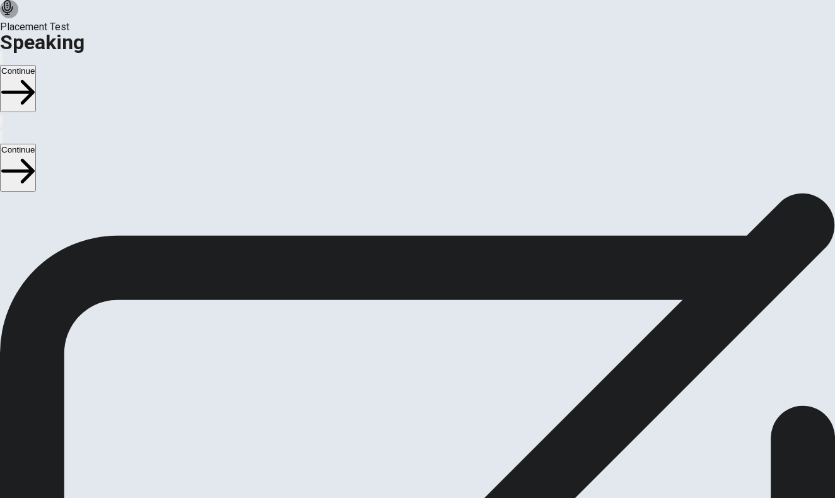
click at [402, 344] on icon "Play Audio" at bounding box center [402, 344] width 0 height 0
click at [36, 65] on button "Continue" at bounding box center [18, 88] width 36 height 47
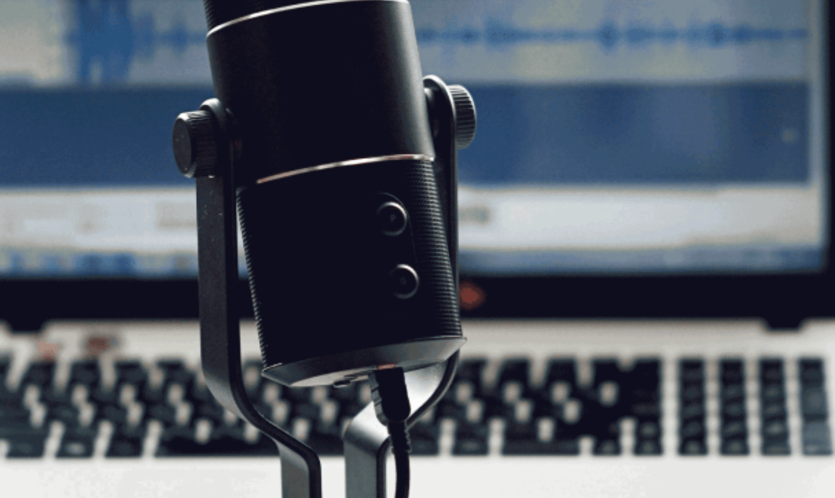
scroll to position [153, 0]
click at [36, 65] on button "Continue" at bounding box center [18, 88] width 36 height 47
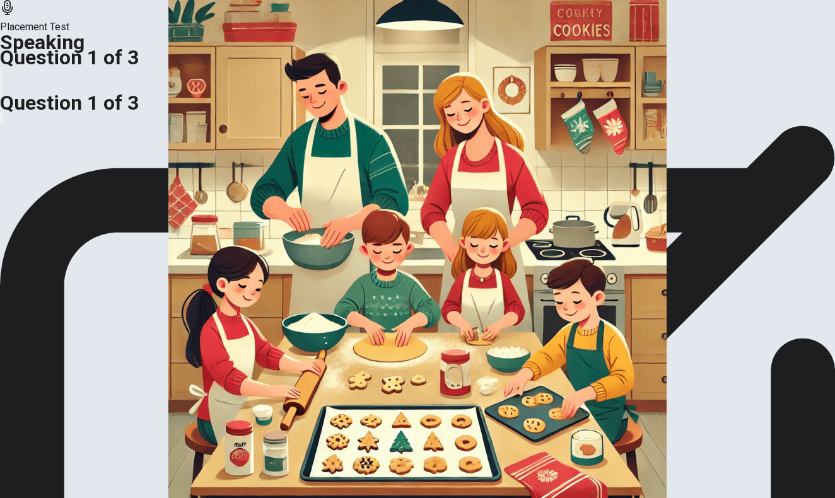
scroll to position [61, 0]
click at [357, 107] on div "Describe what is happening in the scene using details about people, places, and…" at bounding box center [417, 91] width 835 height 30
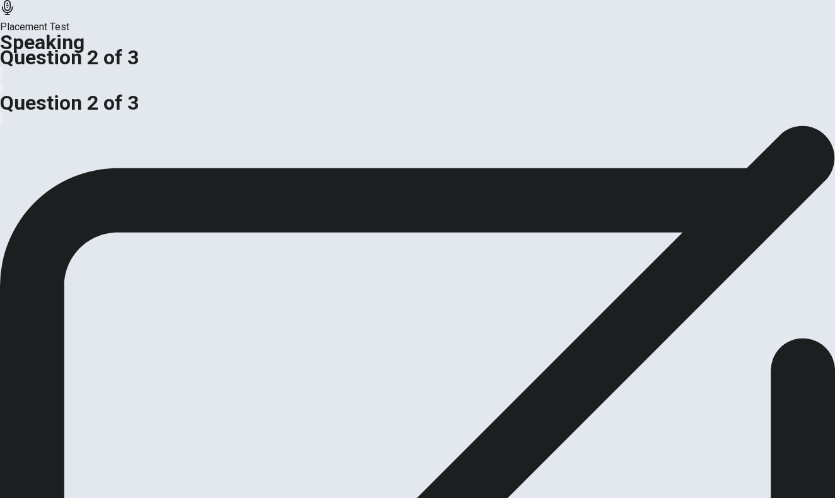
click at [365, 95] on div "Do you like cooking with your family or friends? What do you make? Preparation …" at bounding box center [417, 79] width 835 height 30
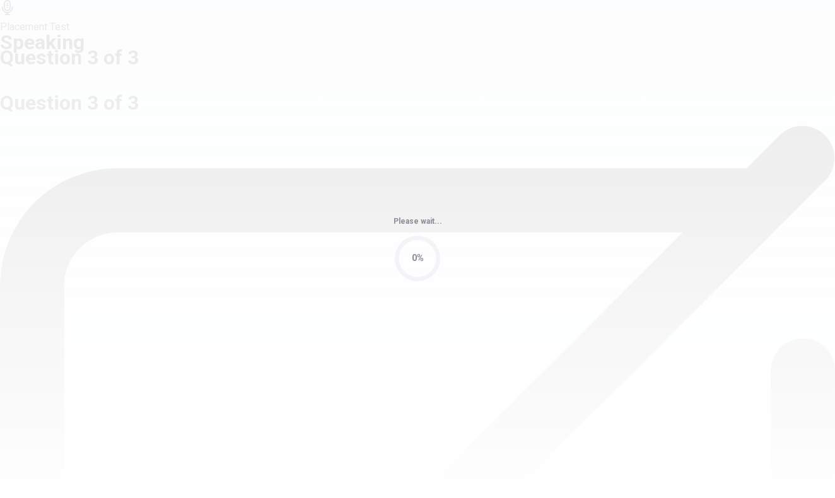
scroll to position [0, 0]
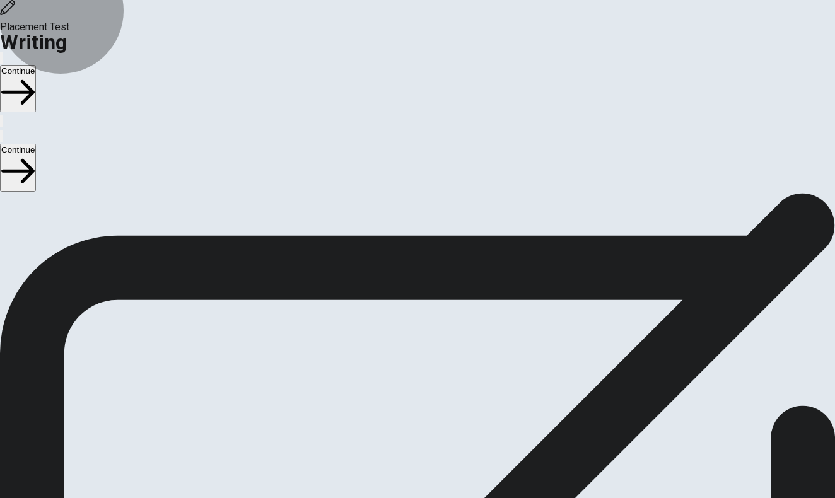
click at [35, 76] on icon "button" at bounding box center [17, 92] width 33 height 33
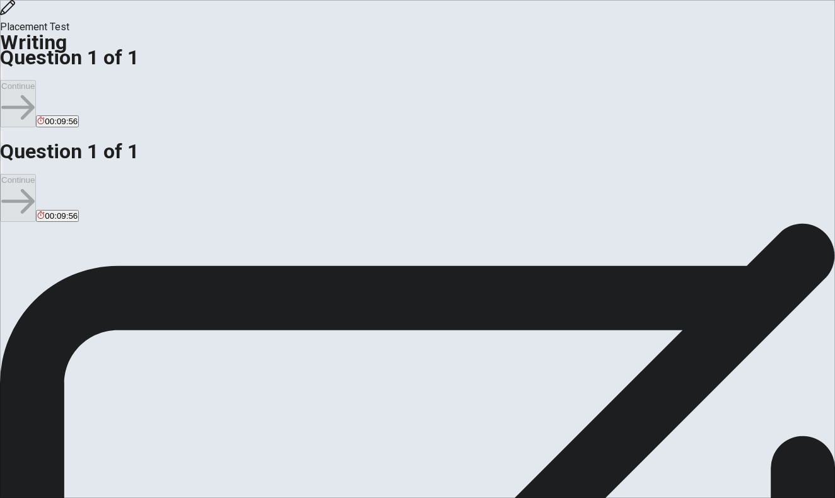
click at [36, 80] on button "Continue" at bounding box center [18, 103] width 36 height 47
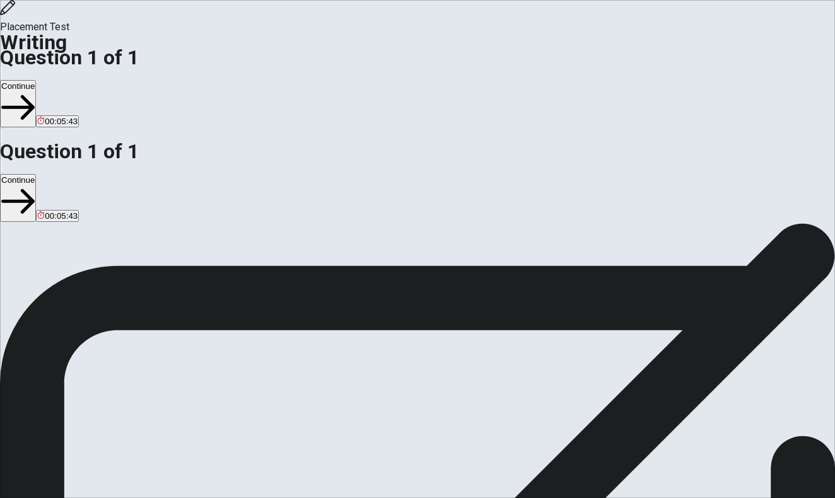
type textarea "An activity that bring me peace is running. I like running because during this …"
click at [36, 80] on button "Continue" at bounding box center [18, 103] width 36 height 47
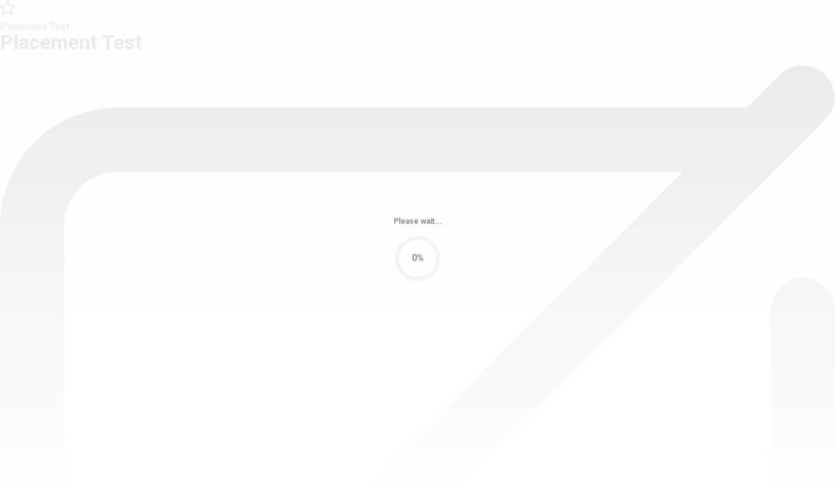
scroll to position [0, 0]
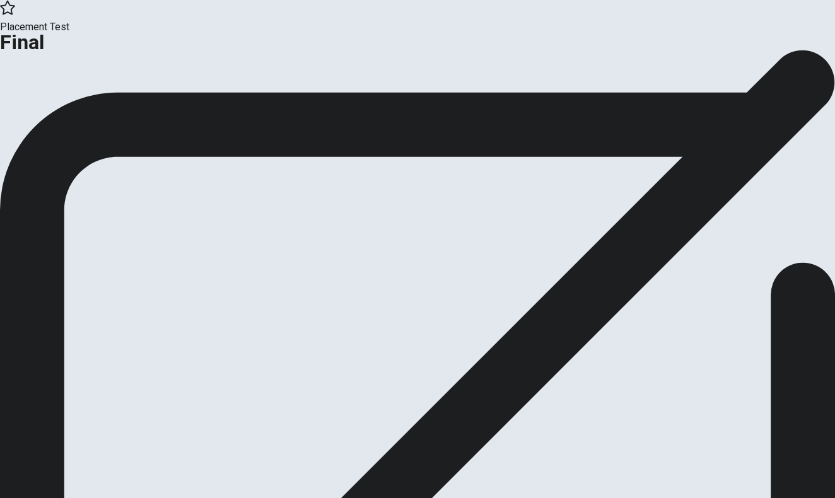
click at [51, 112] on button "Continue" at bounding box center [25, 103] width 51 height 17
